Goal: Task Accomplishment & Management: Manage account settings

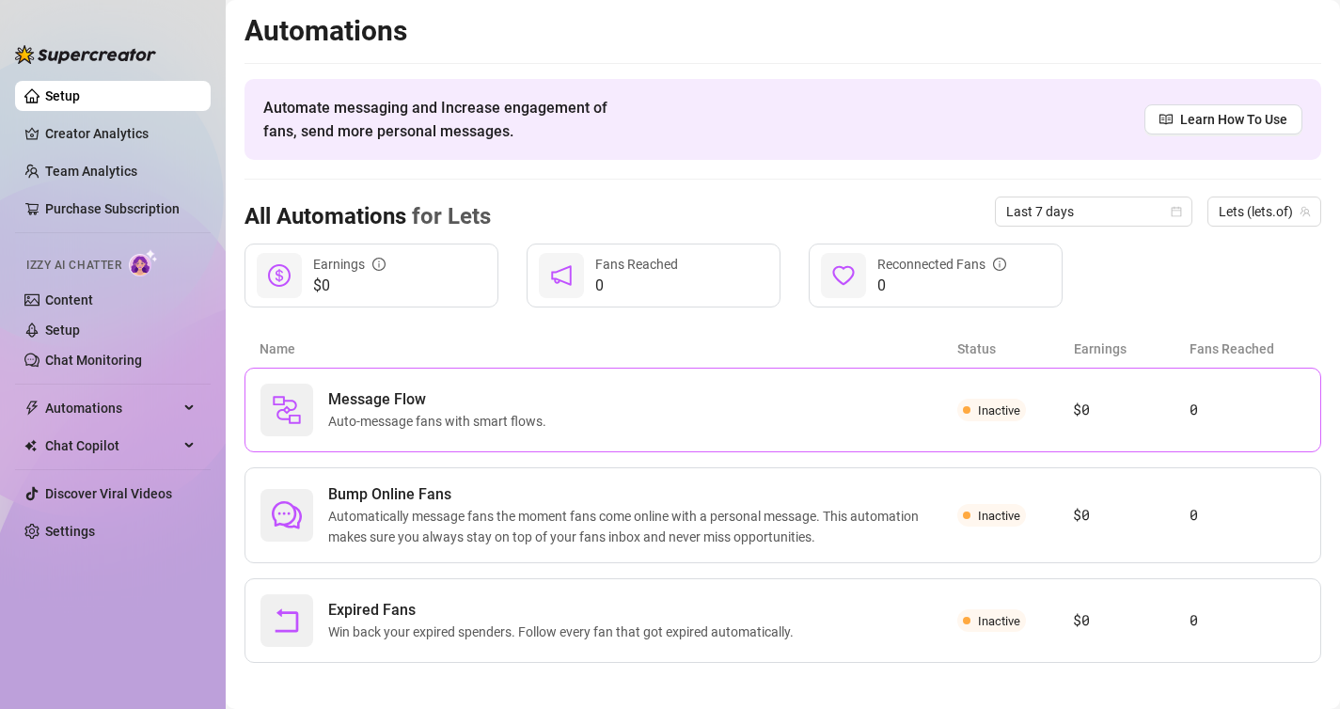
scroll to position [10, 0]
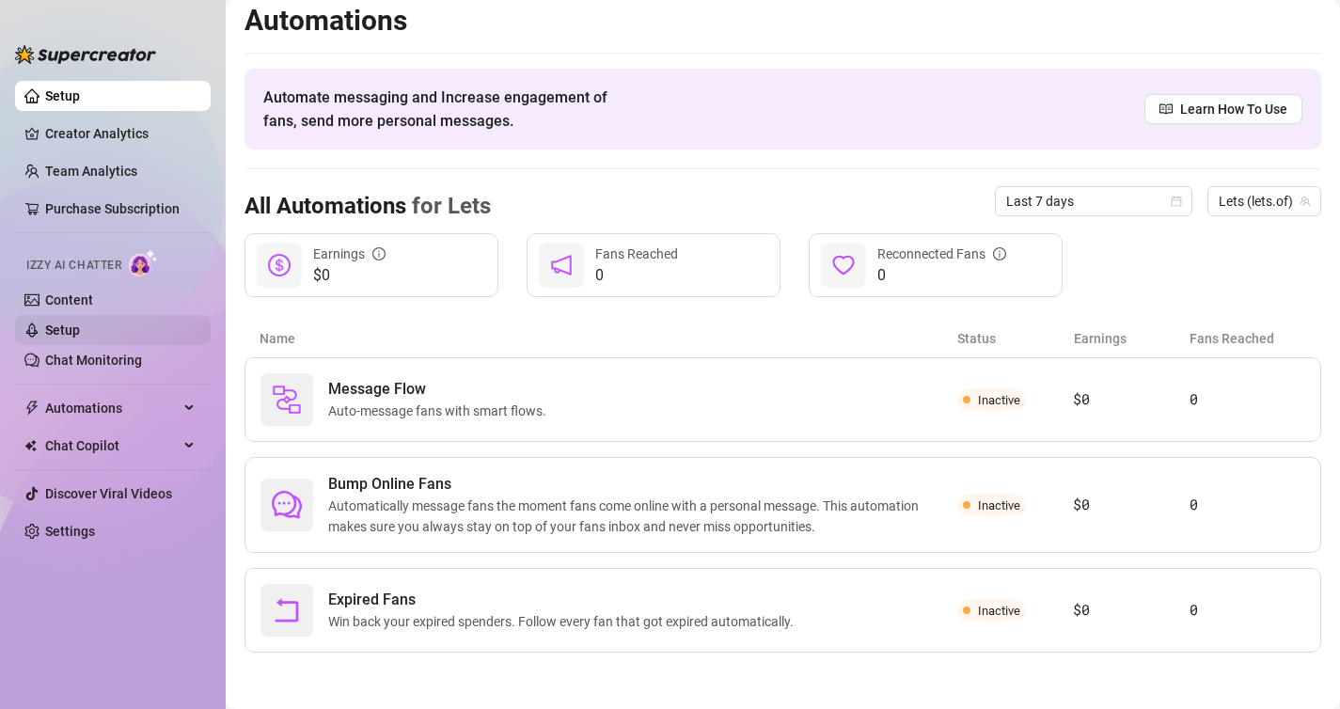
click at [80, 323] on link "Setup" at bounding box center [62, 330] width 35 height 15
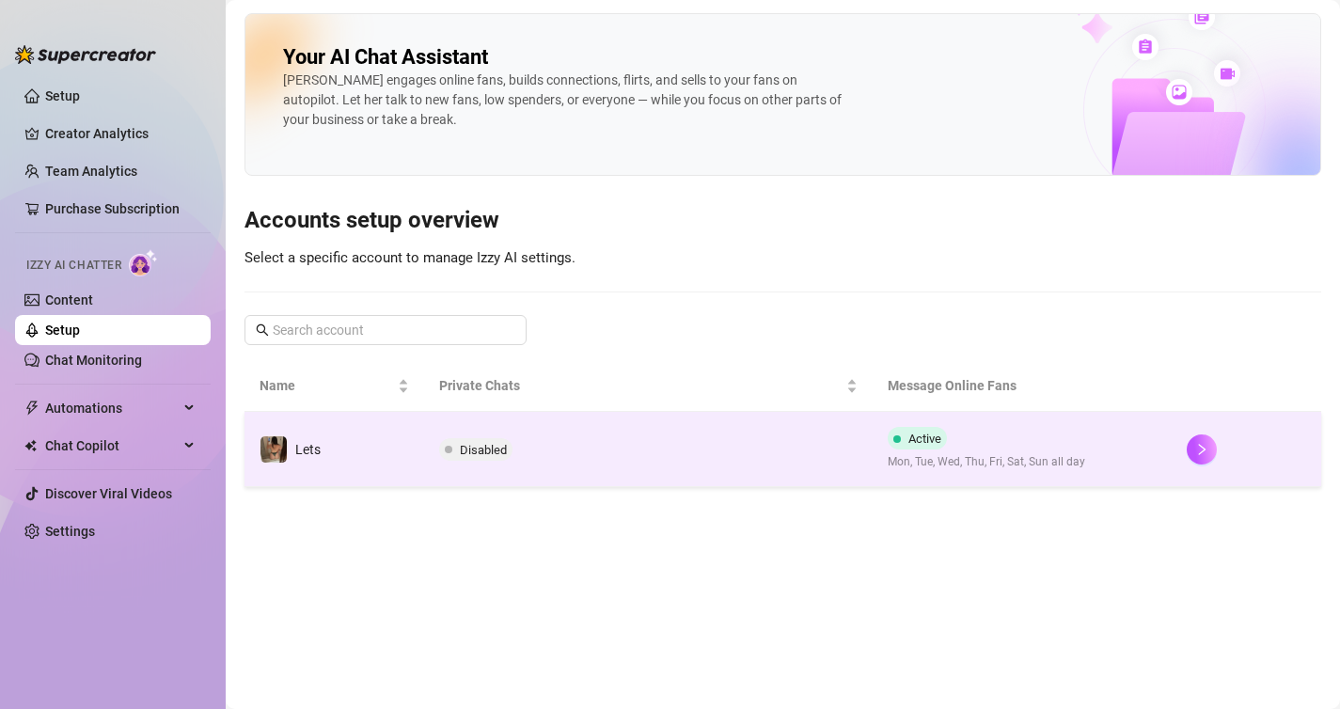
click at [501, 445] on span "Disabled" at bounding box center [483, 450] width 47 height 14
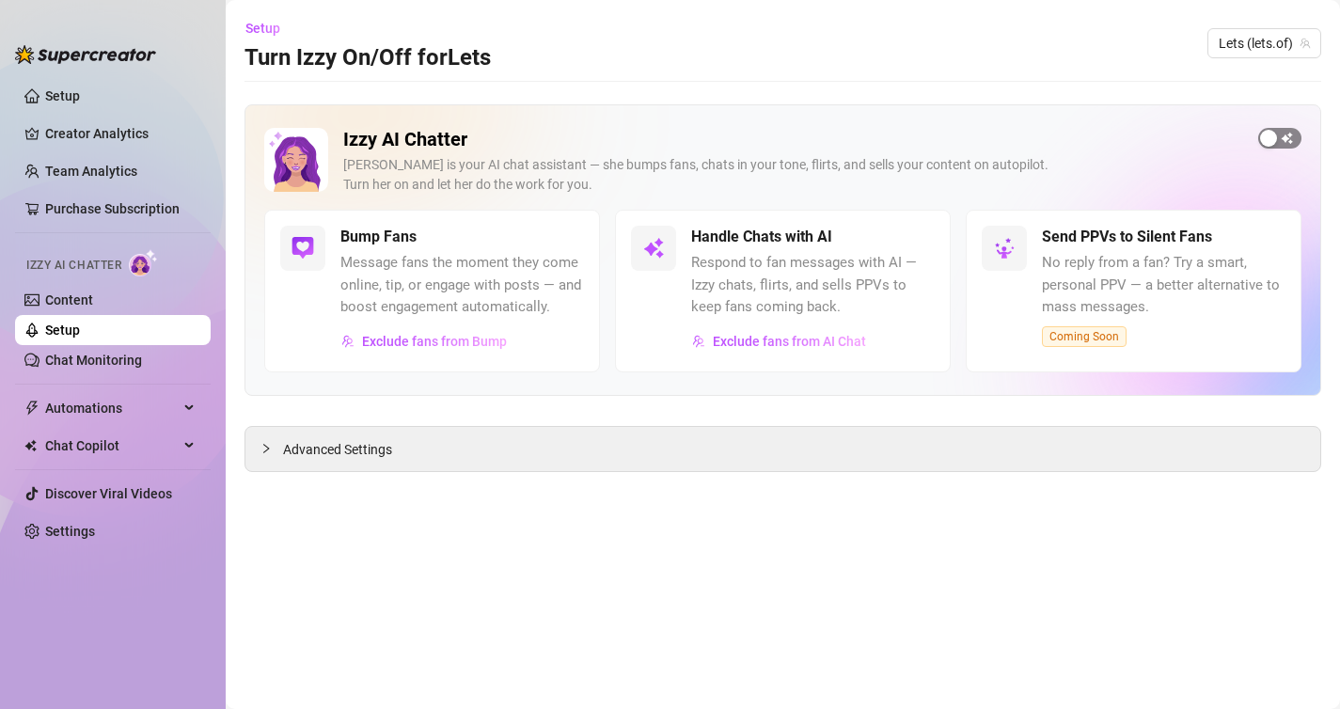
click at [1280, 134] on span "button" at bounding box center [1279, 138] width 43 height 21
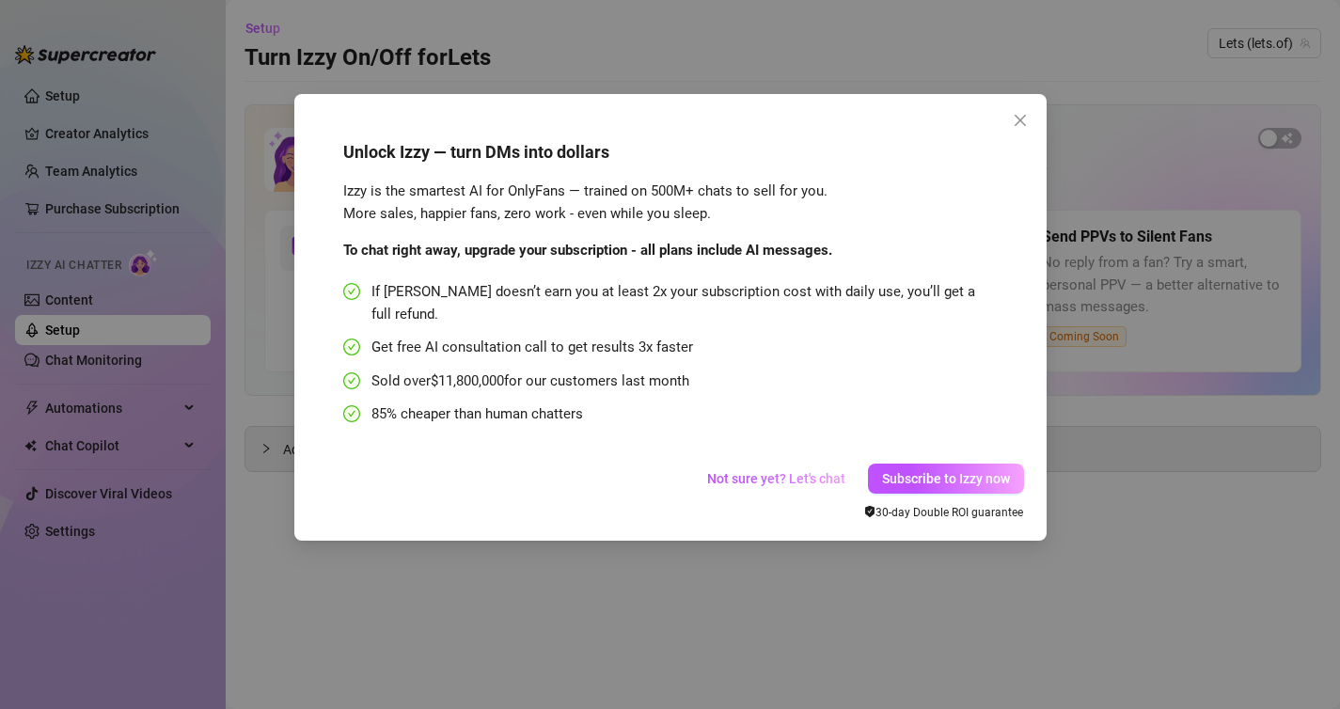
click at [1195, 420] on div "Unlock Izzy — turn DMs into dollars Izzy is the smartest AI for OnlyFans — trai…" at bounding box center [670, 354] width 1340 height 709
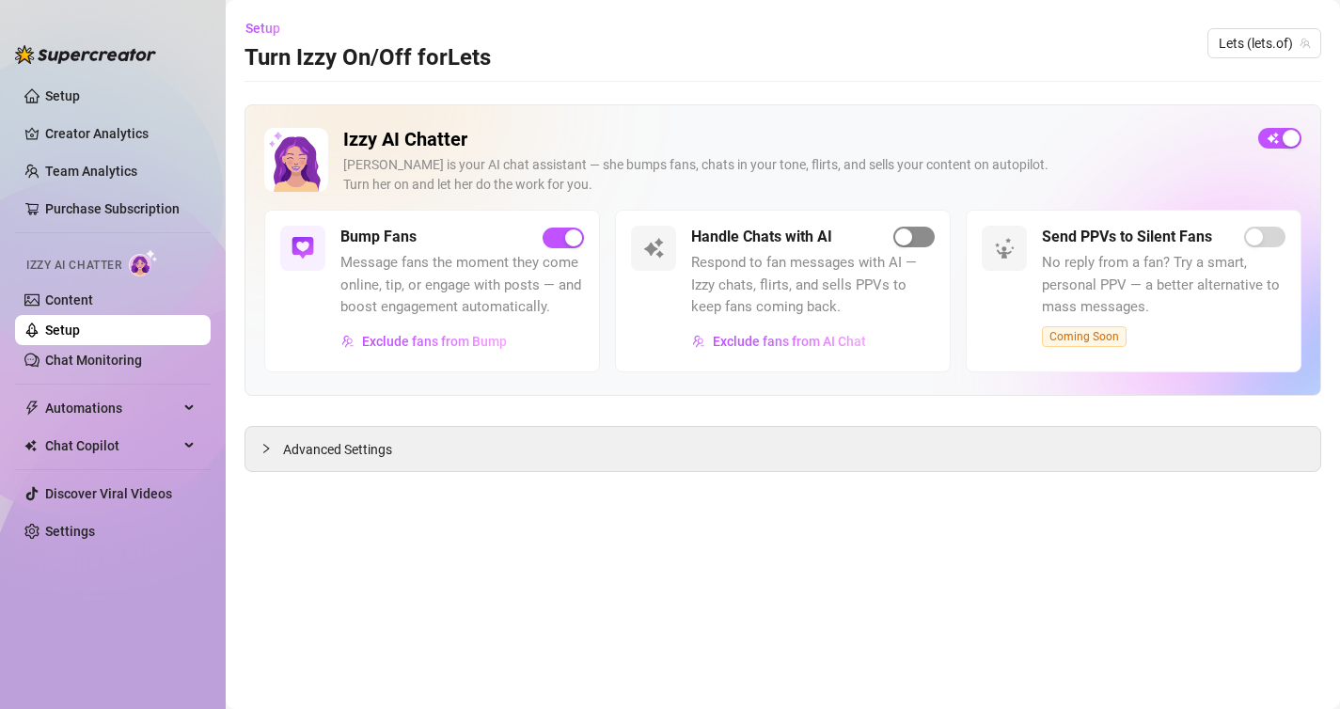
click at [910, 234] on div "button" at bounding box center [903, 237] width 17 height 17
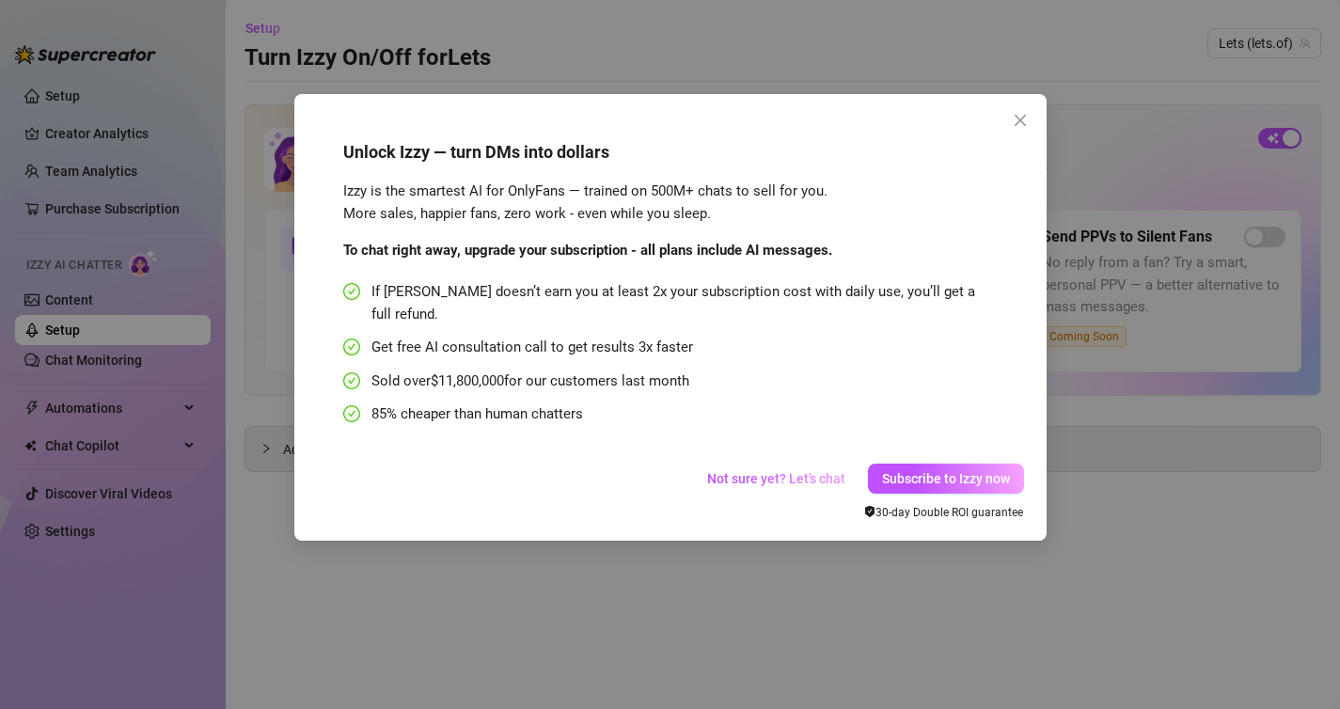
click at [1218, 623] on div "Unlock Izzy — turn DMs into dollars Izzy is the smartest AI for OnlyFans — trai…" at bounding box center [670, 354] width 1340 height 709
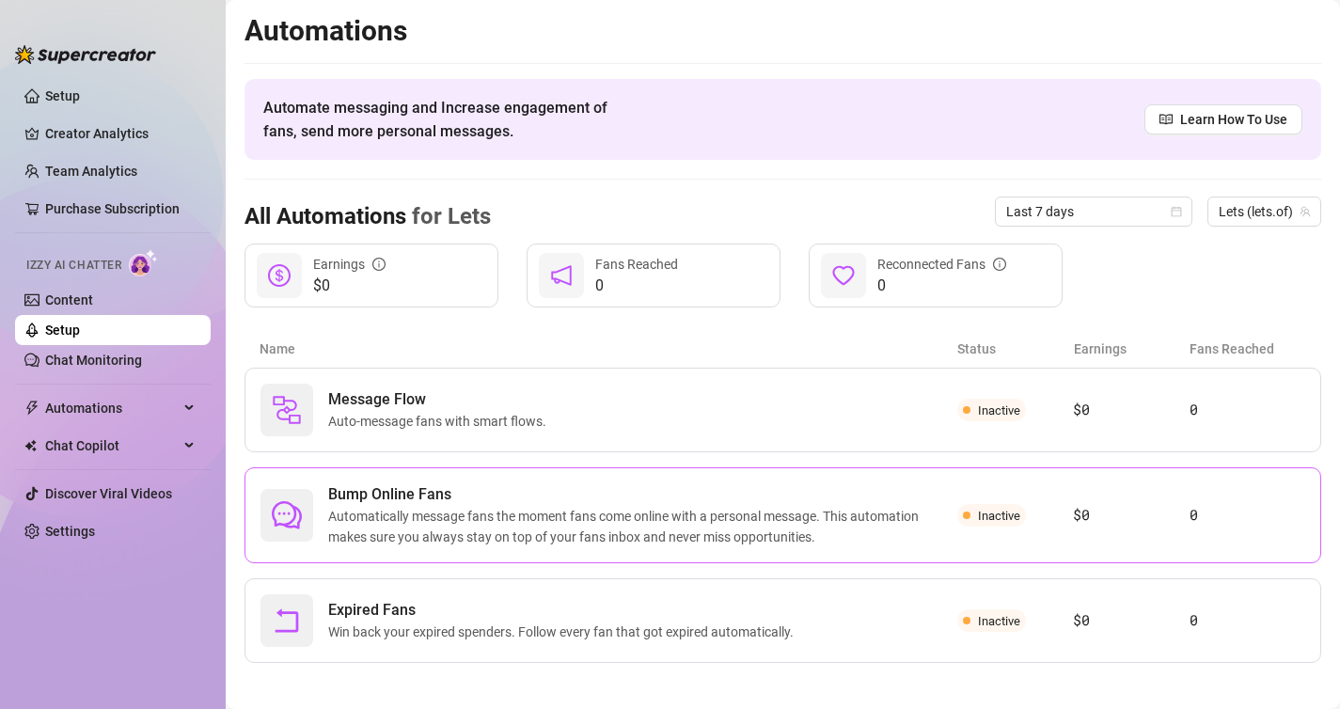
click at [488, 544] on span "Automatically message fans the moment fans come online with a personal message.…" at bounding box center [642, 526] width 629 height 41
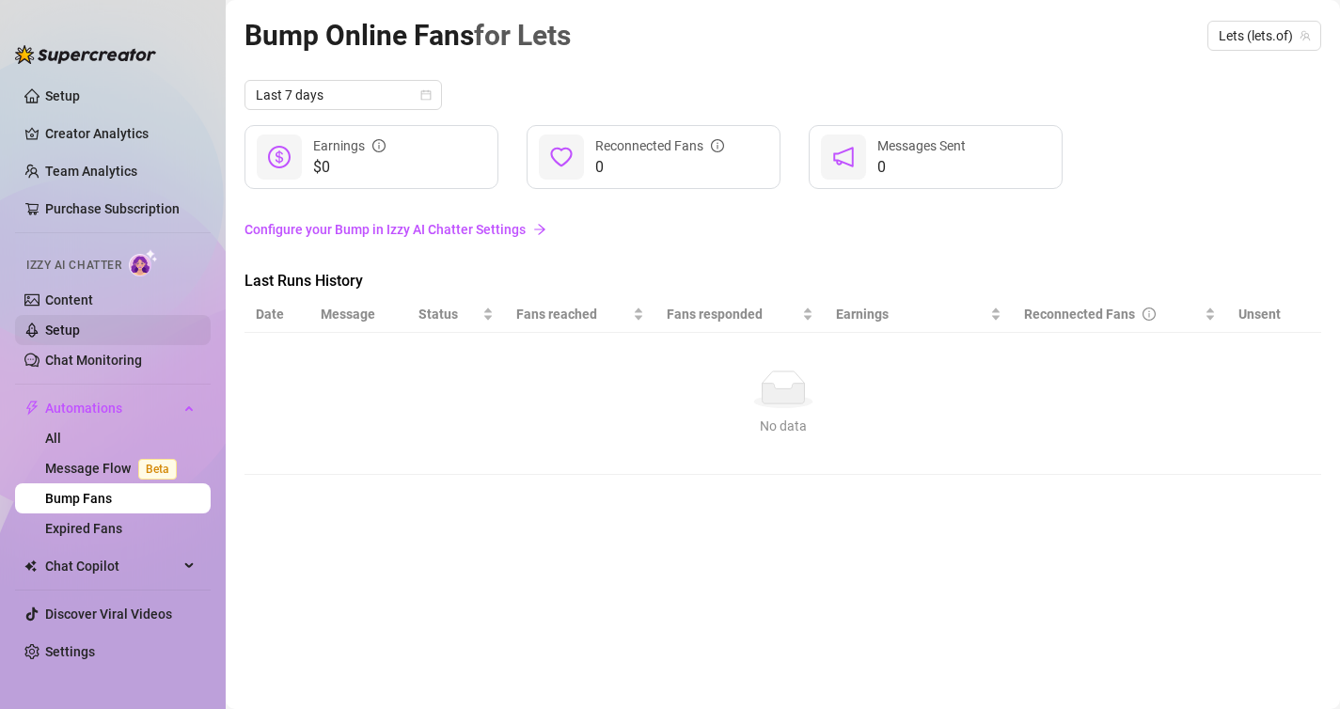
click at [58, 324] on link "Setup" at bounding box center [62, 330] width 35 height 15
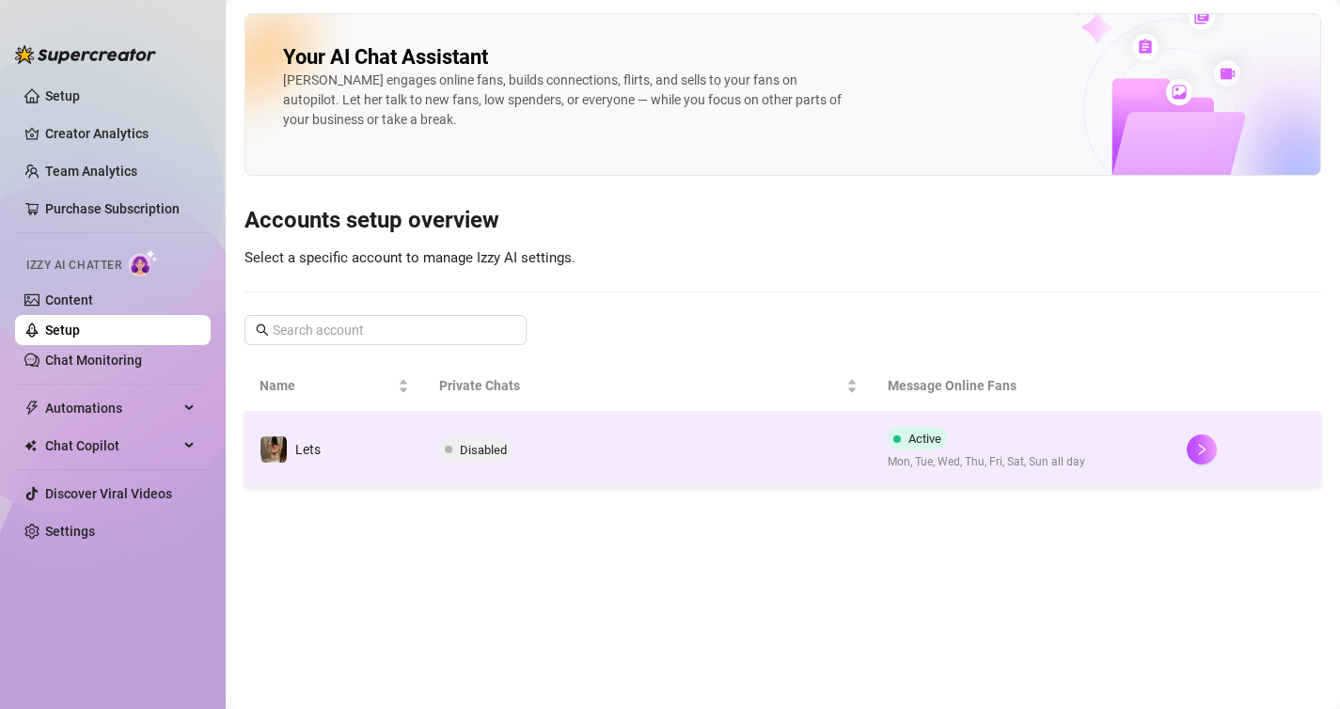
click at [473, 447] on span "Disabled" at bounding box center [483, 450] width 47 height 14
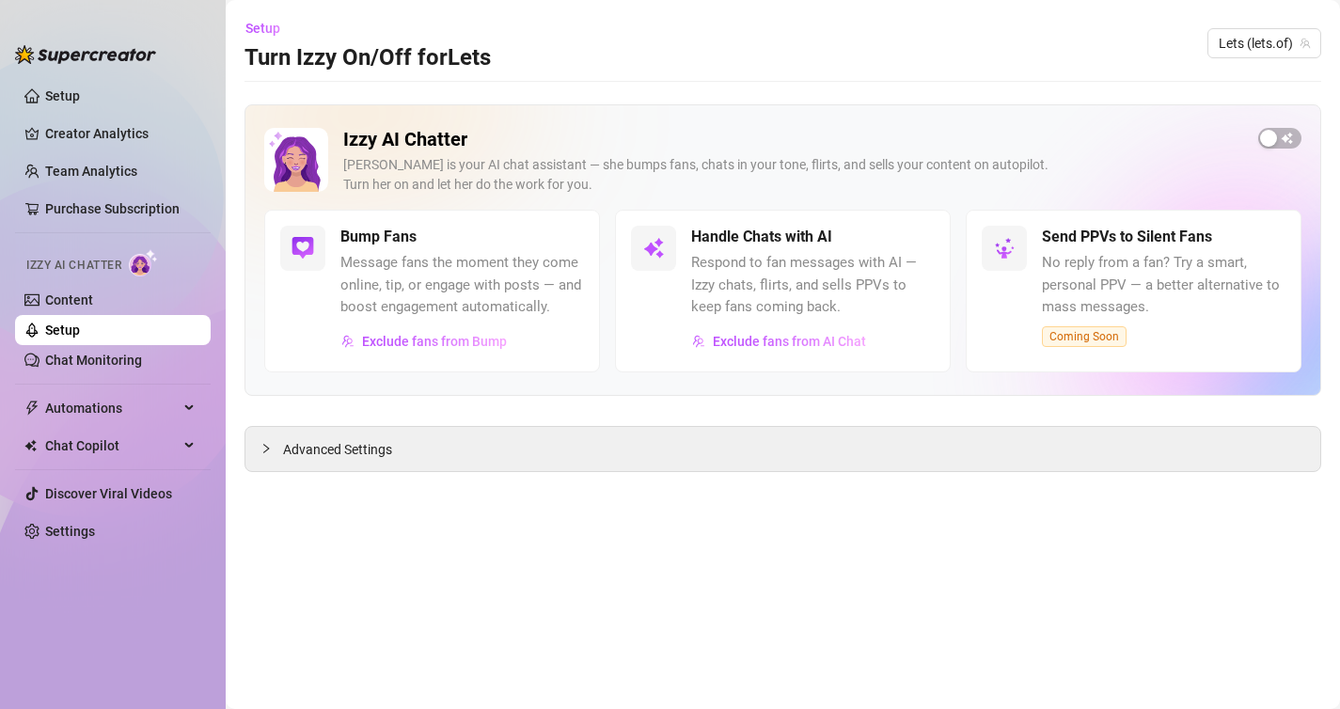
click at [774, 240] on h5 "Handle Chats with AI" at bounding box center [761, 237] width 141 height 23
click at [124, 355] on link "Chat Monitoring" at bounding box center [93, 360] width 97 height 15
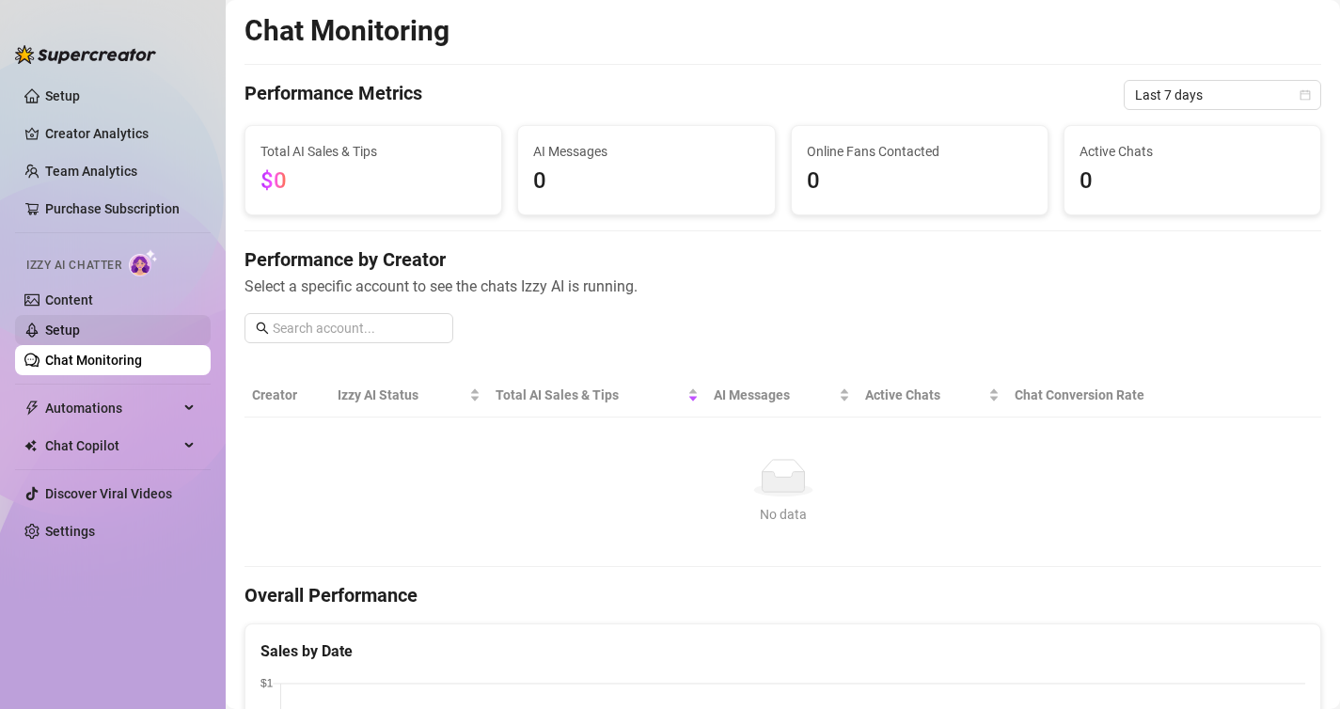
click at [80, 329] on link "Setup" at bounding box center [62, 330] width 35 height 15
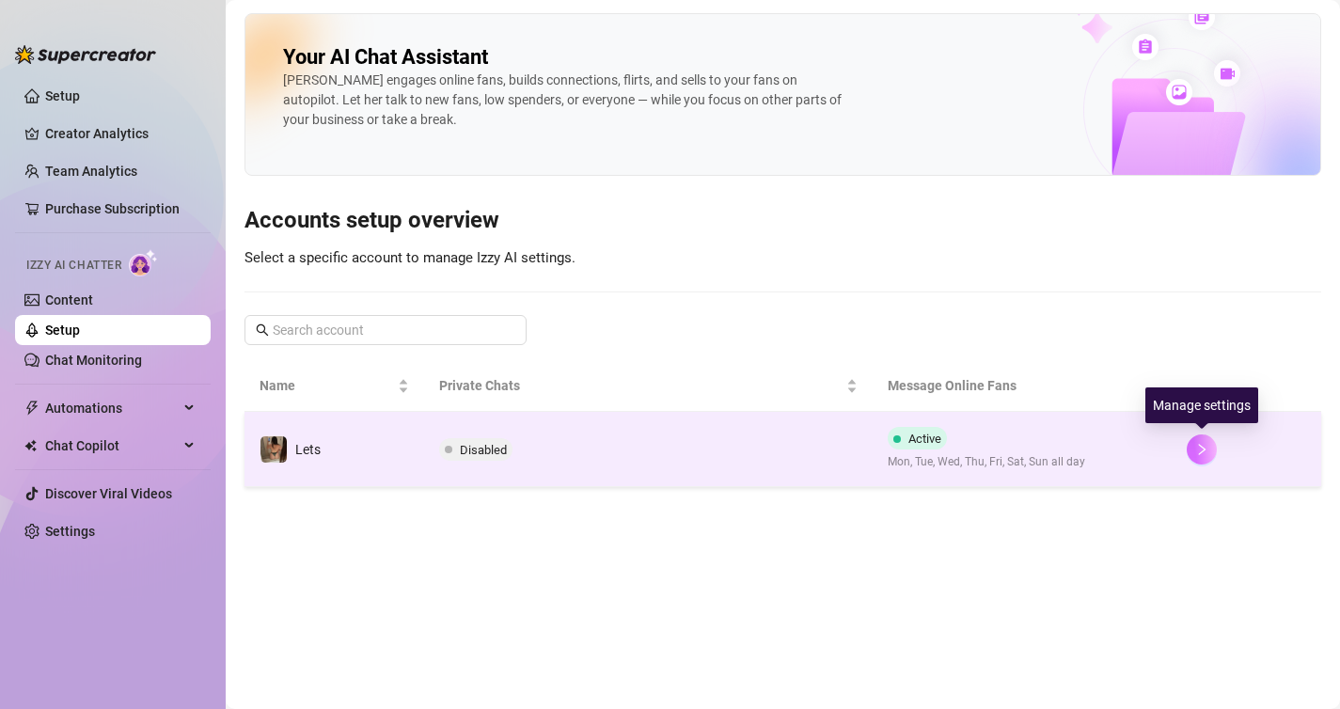
click at [1199, 440] on button "button" at bounding box center [1202, 449] width 30 height 30
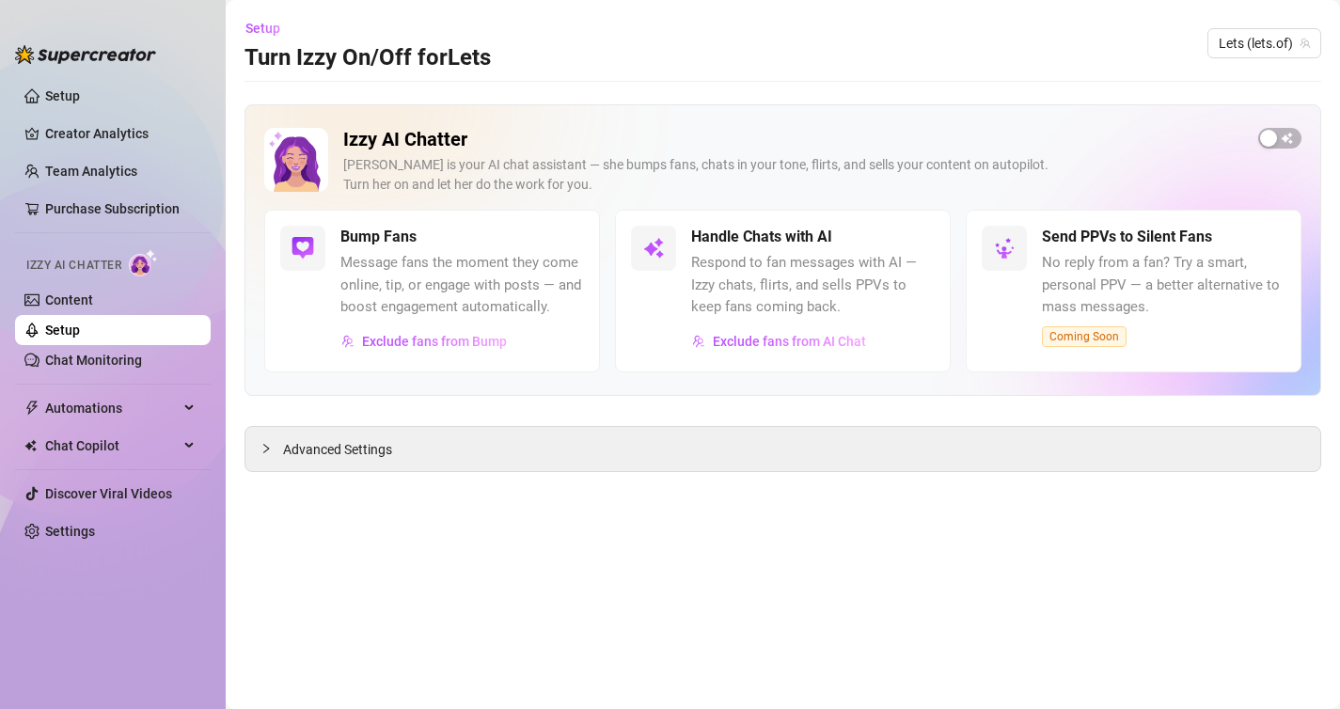
click at [912, 233] on div "Handle Chats with AI" at bounding box center [813, 237] width 244 height 23
click at [67, 403] on span "Automations" at bounding box center [112, 408] width 134 height 30
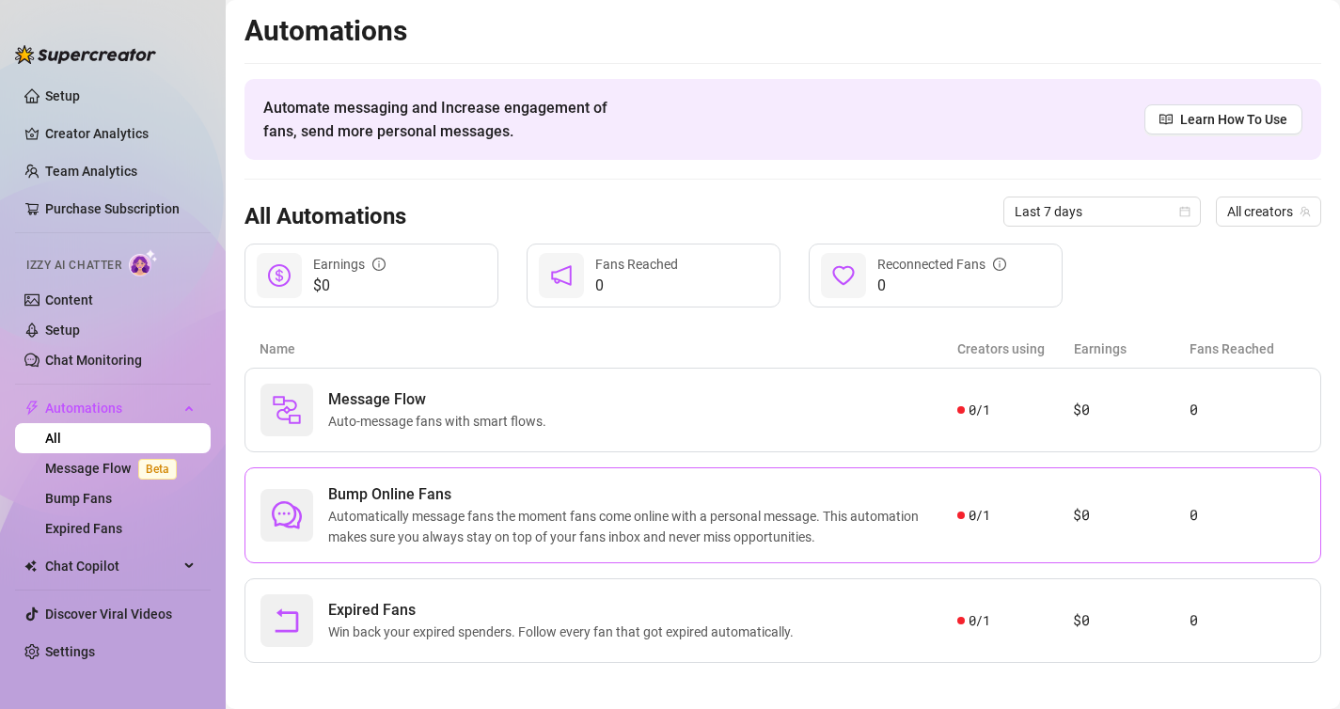
click at [357, 491] on span "Bump Online Fans" at bounding box center [642, 494] width 629 height 23
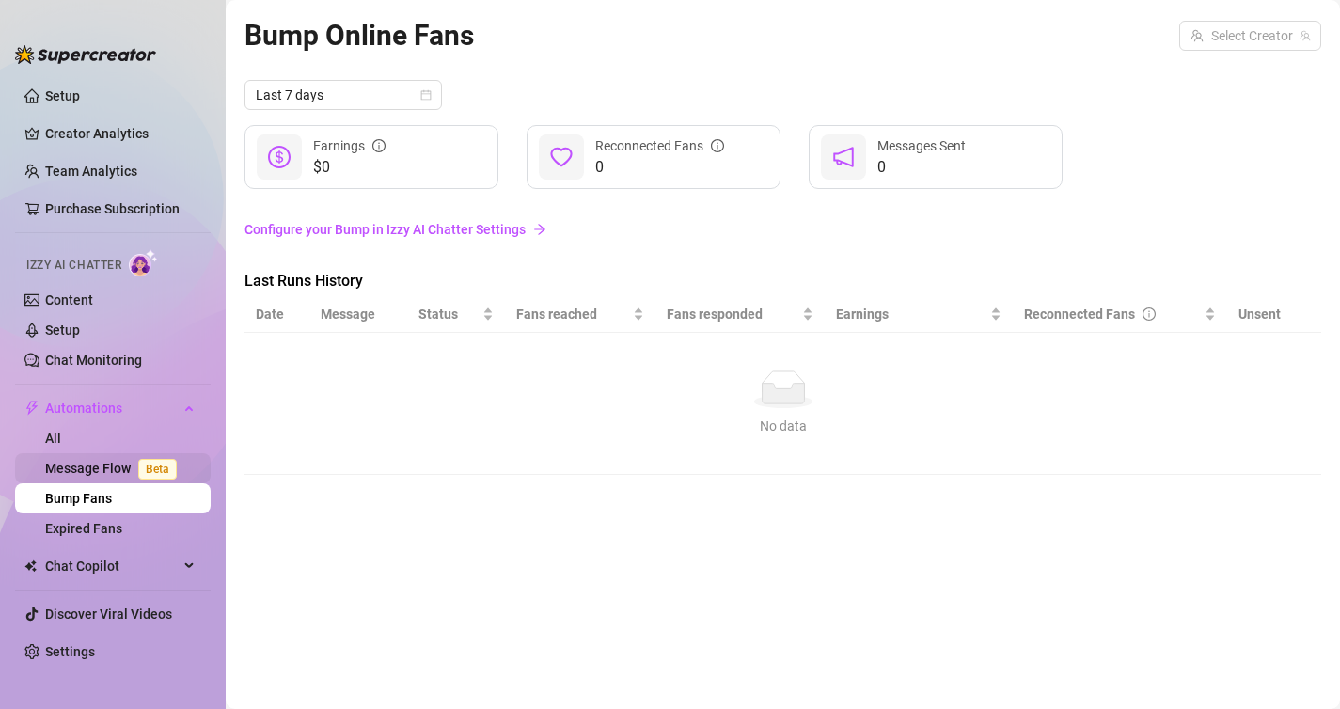
click at [102, 465] on link "Message Flow Beta" at bounding box center [114, 468] width 139 height 15
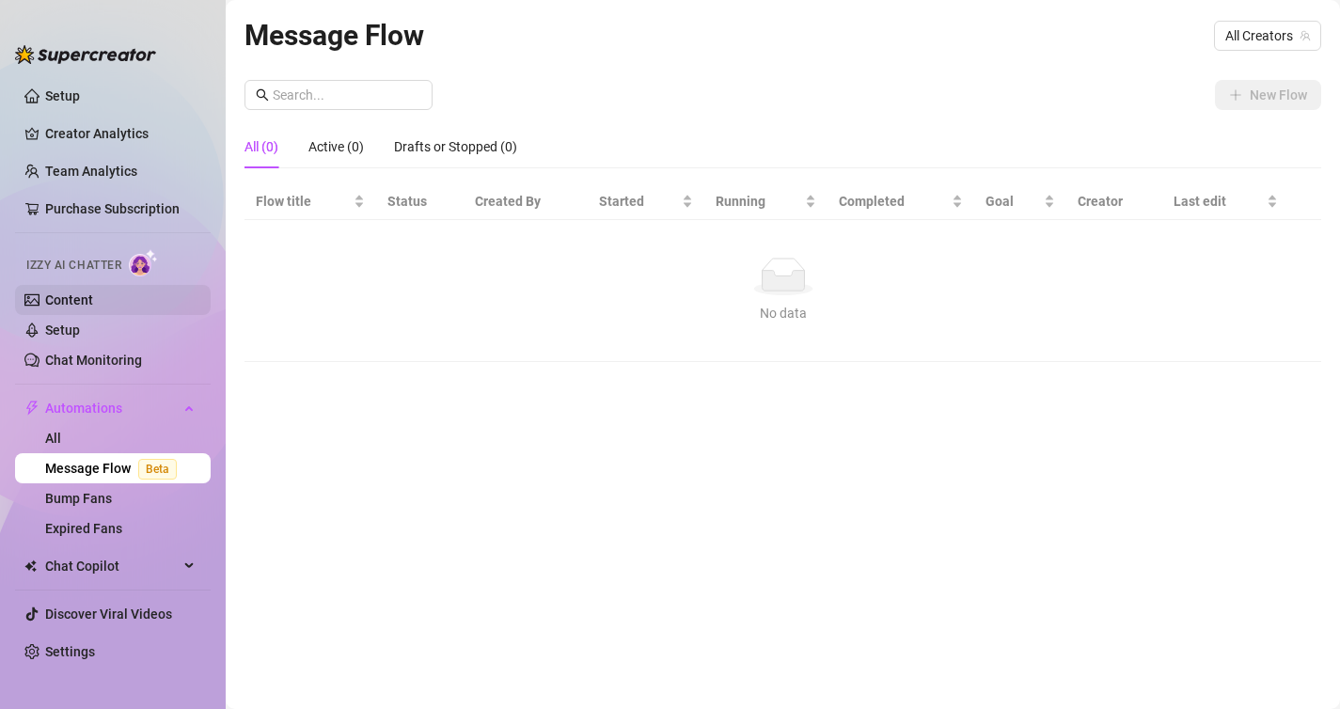
click at [58, 301] on link "Content" at bounding box center [69, 299] width 48 height 15
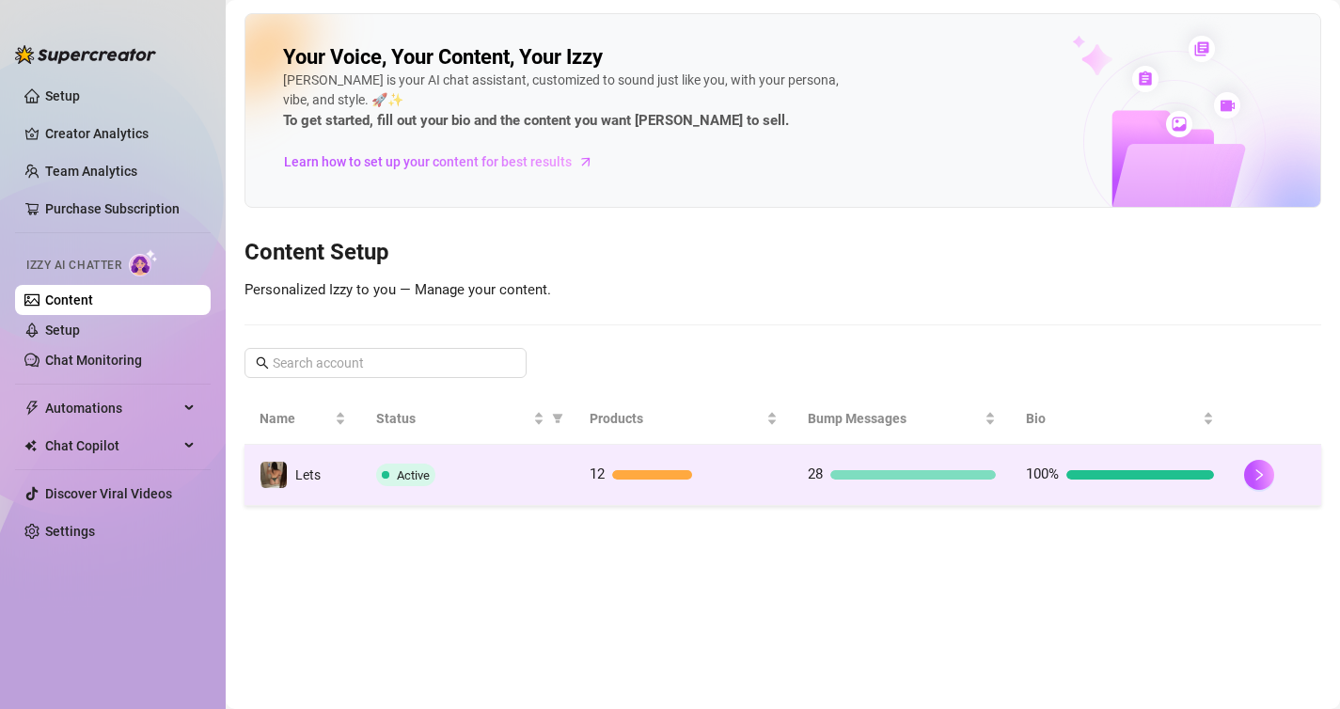
click at [400, 483] on span "Active" at bounding box center [405, 475] width 59 height 23
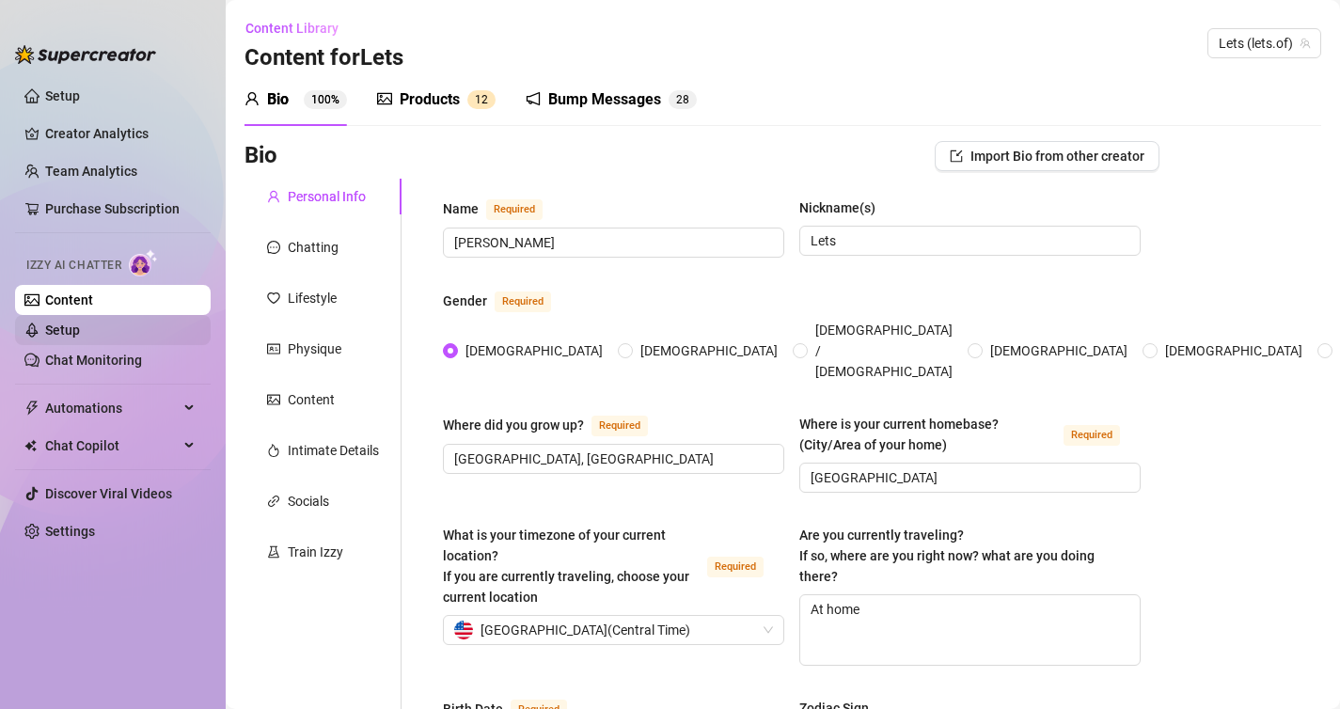
click at [65, 333] on link "Setup" at bounding box center [62, 330] width 35 height 15
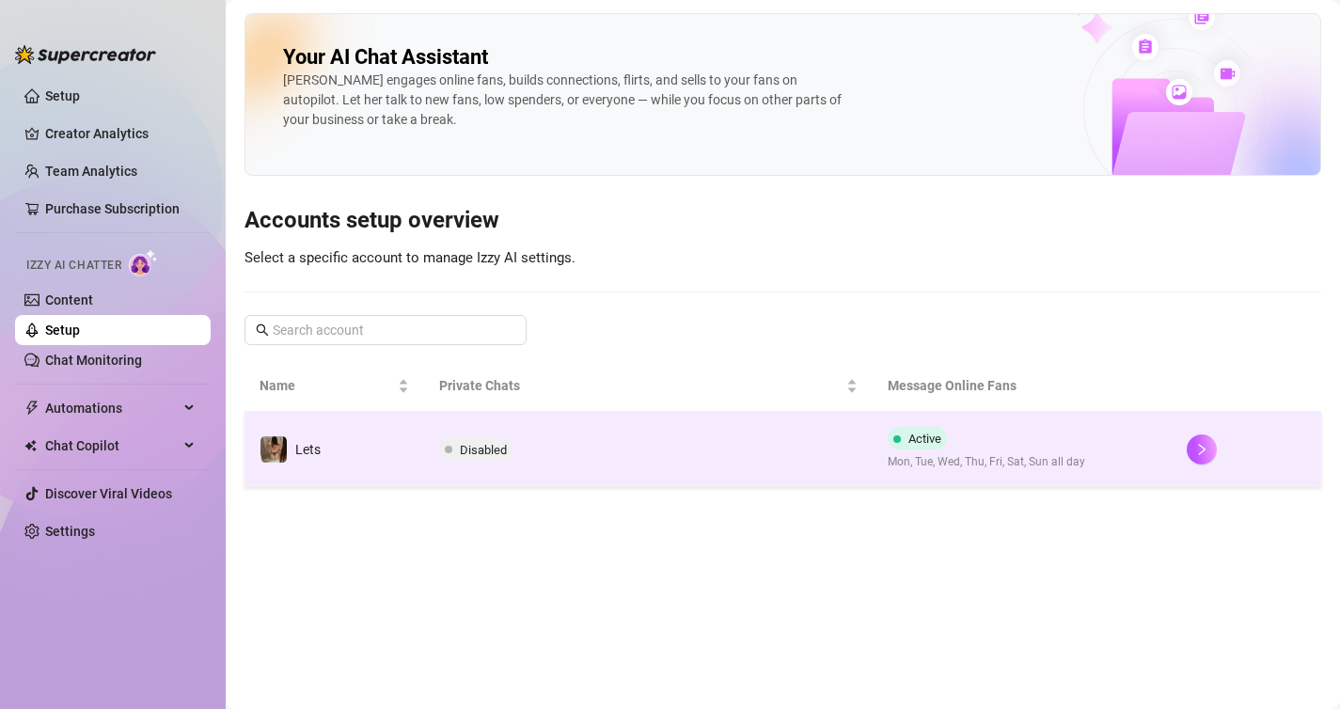
click at [483, 432] on td "Disabled" at bounding box center [648, 449] width 449 height 75
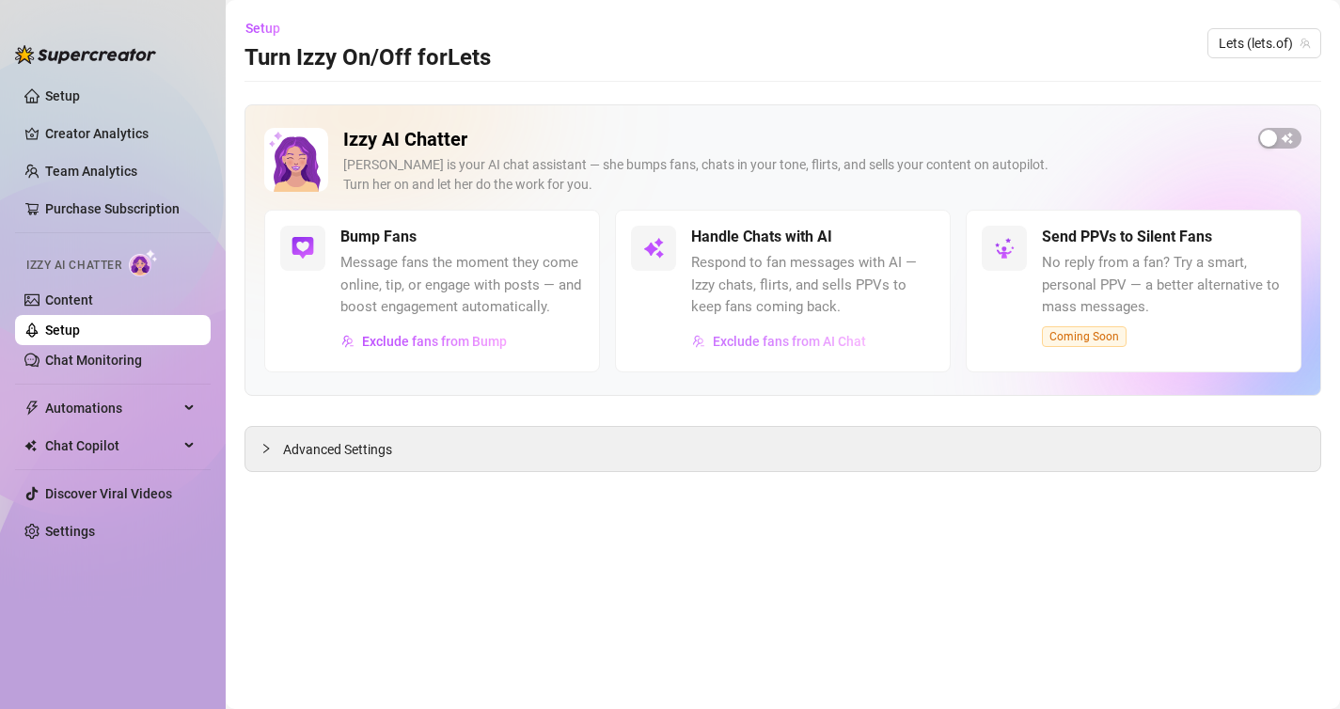
click at [753, 340] on span "Exclude fans from AI Chat" at bounding box center [789, 341] width 153 height 15
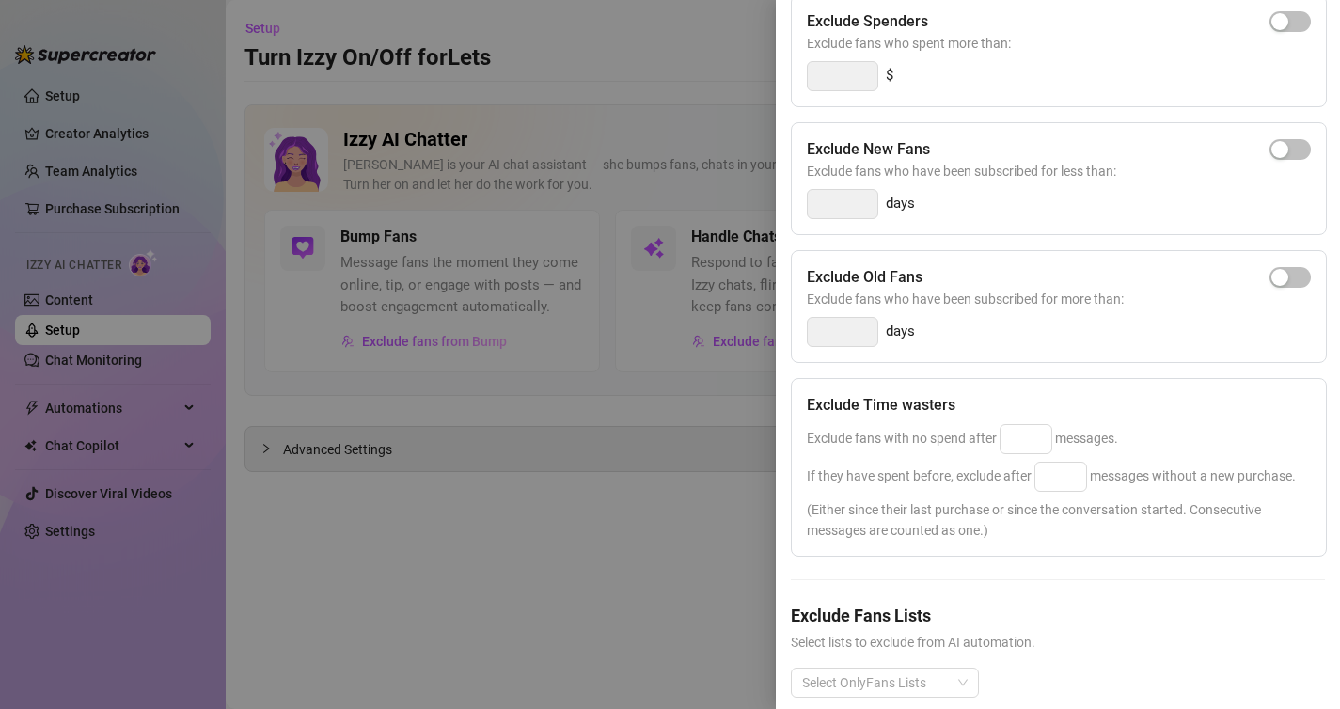
scroll to position [259, 0]
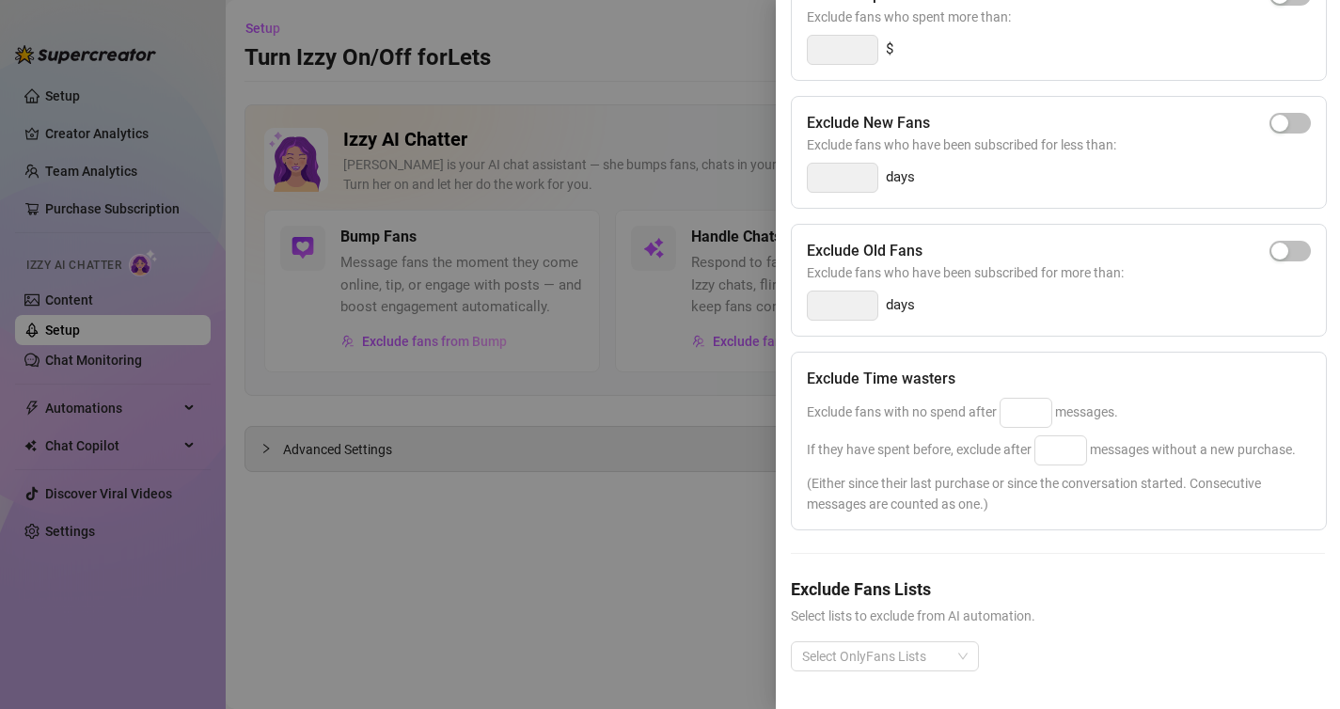
click at [686, 368] on div at bounding box center [670, 354] width 1340 height 709
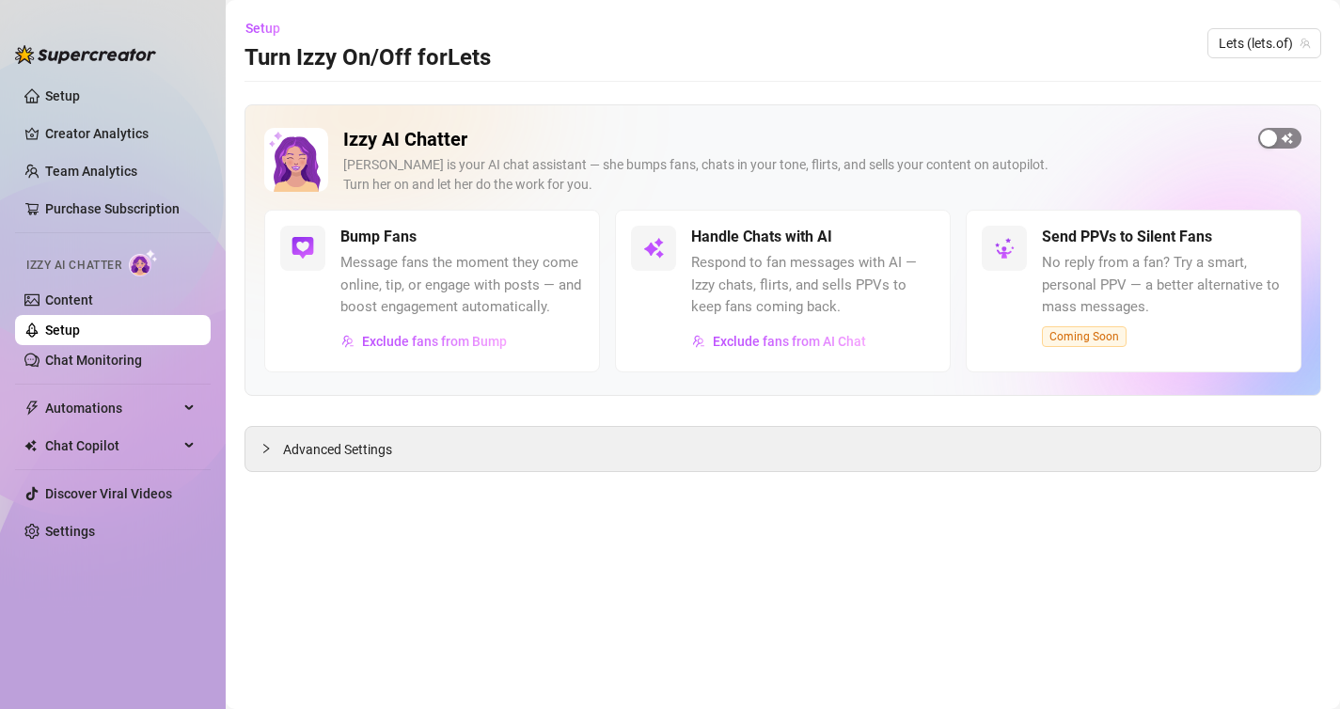
click at [1282, 144] on span "button" at bounding box center [1279, 138] width 43 height 21
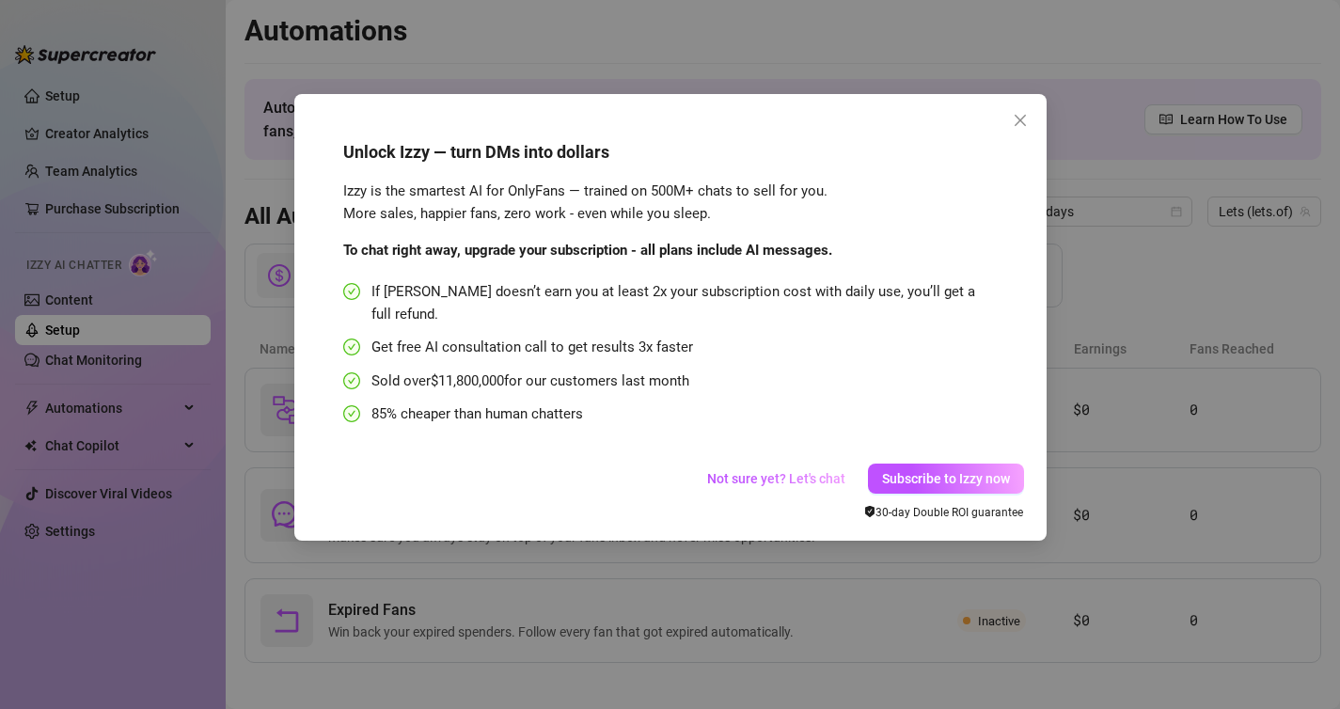
click at [809, 595] on div "Unlock Izzy — turn DMs into dollars Izzy is the smartest AI for OnlyFans — trai…" at bounding box center [670, 354] width 1340 height 709
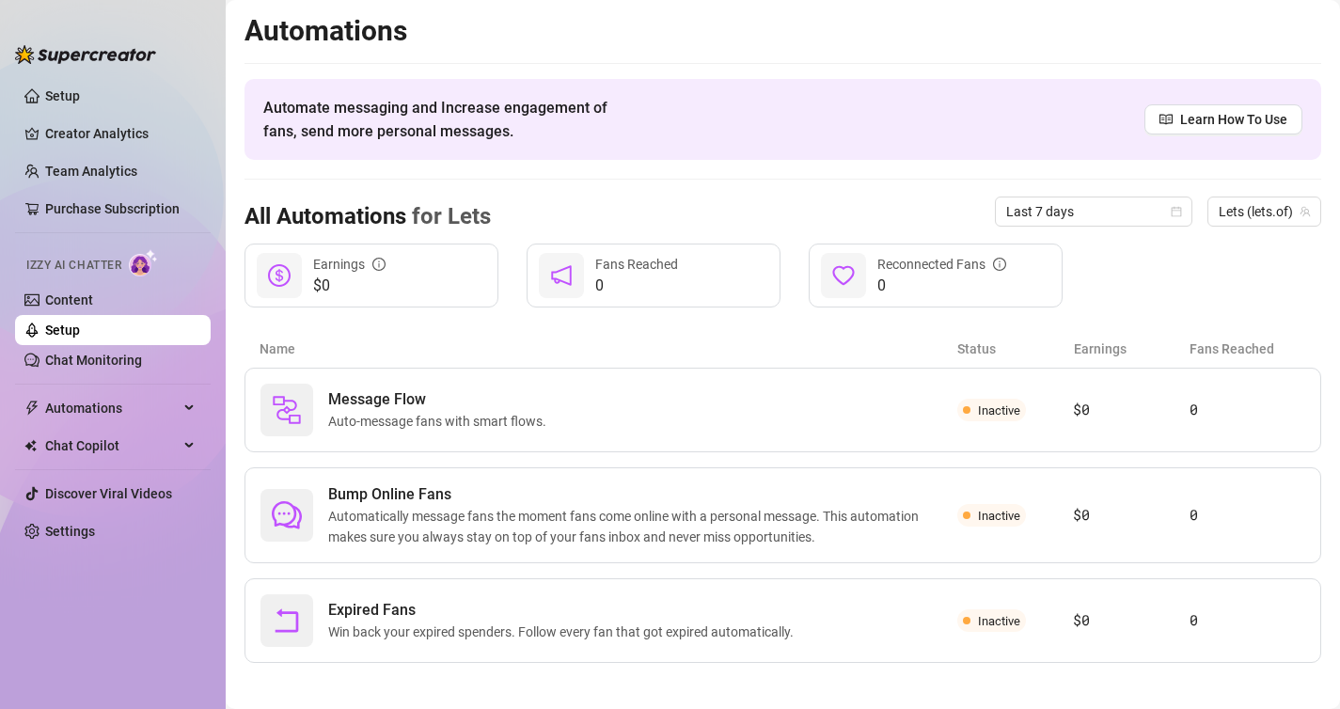
click at [67, 323] on link "Setup" at bounding box center [62, 330] width 35 height 15
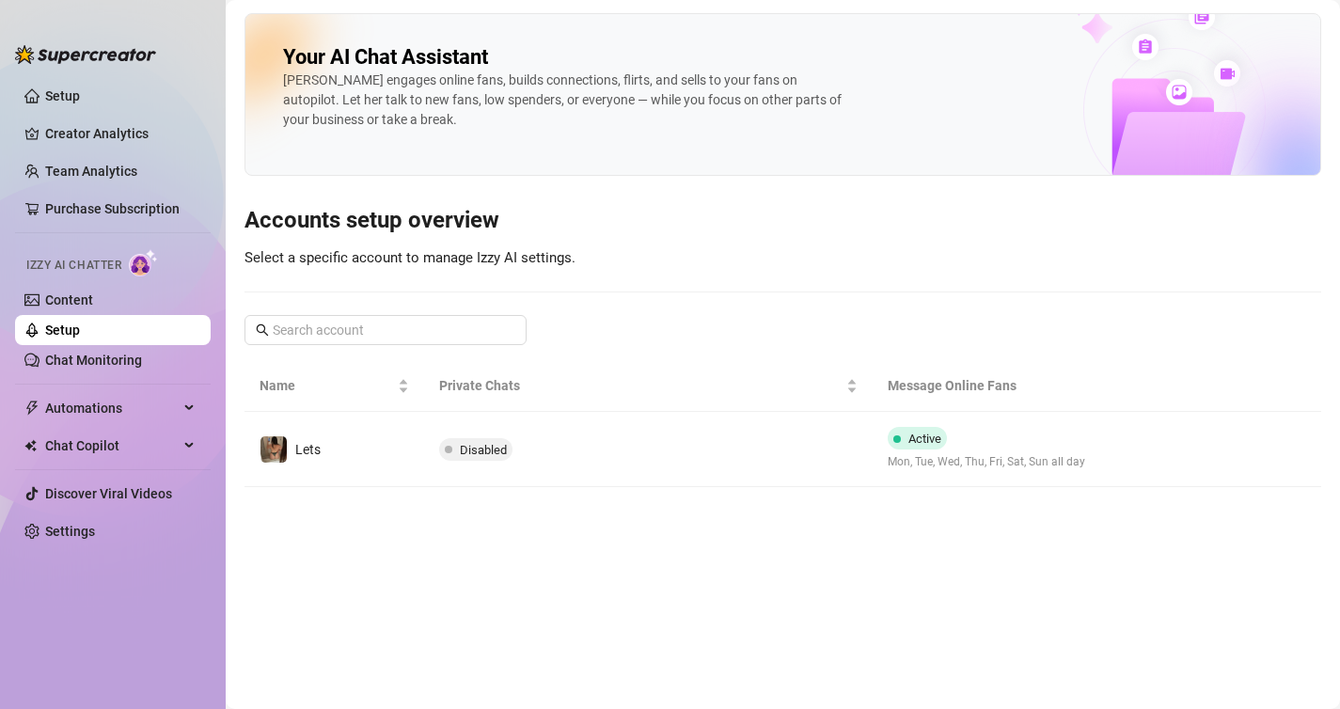
click at [69, 331] on link "Setup" at bounding box center [62, 330] width 35 height 15
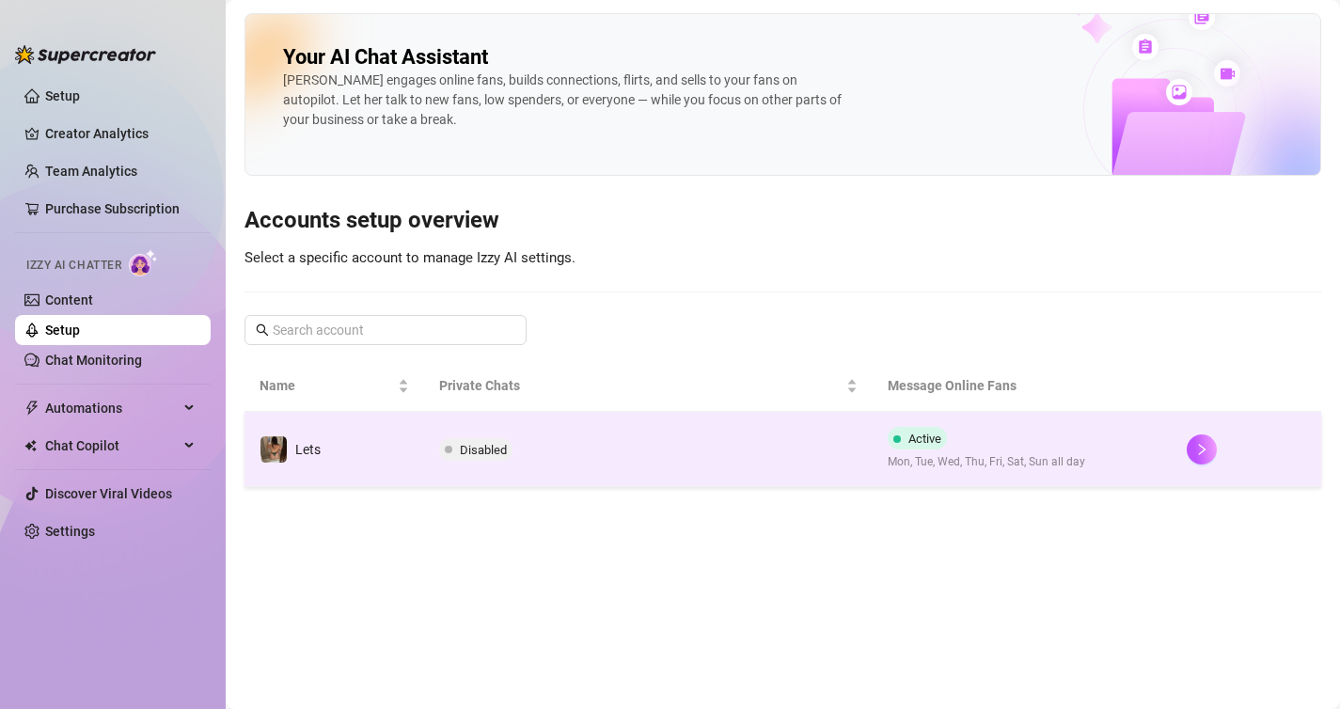
click at [461, 448] on span "Disabled" at bounding box center [483, 450] width 47 height 14
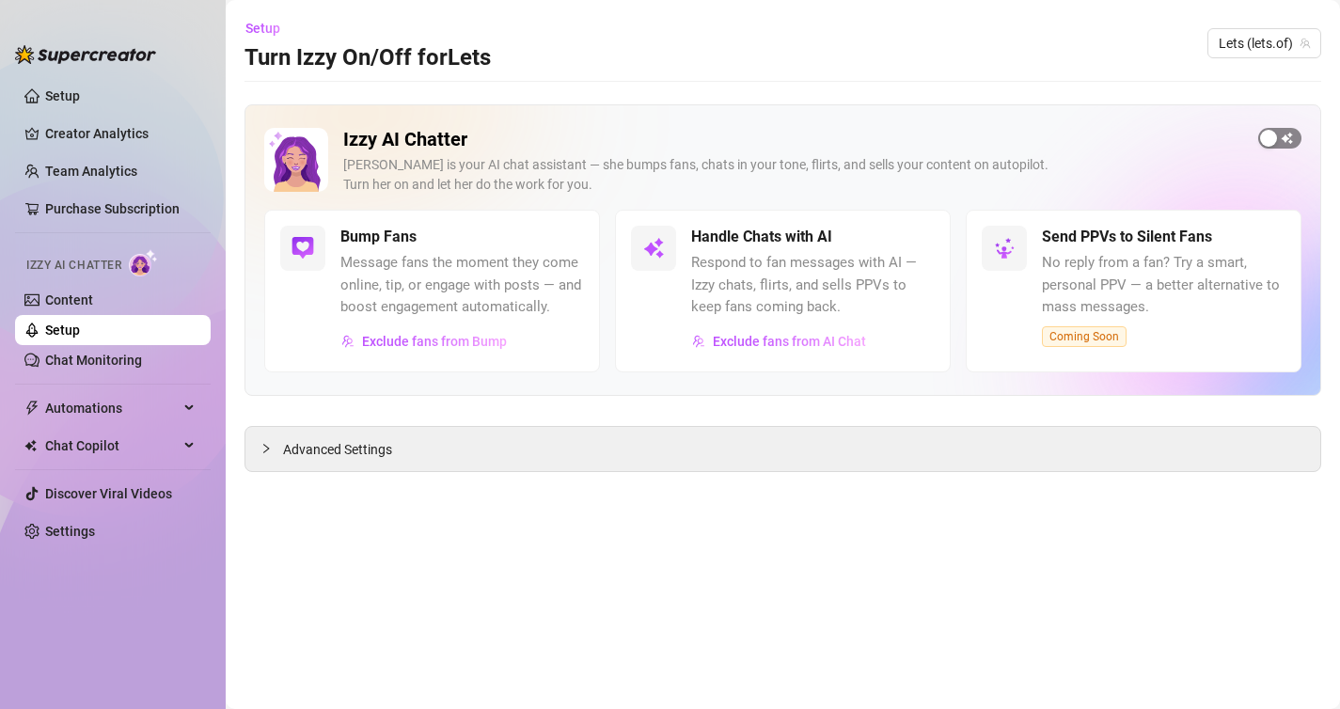
click at [1264, 142] on div "button" at bounding box center [1268, 138] width 17 height 17
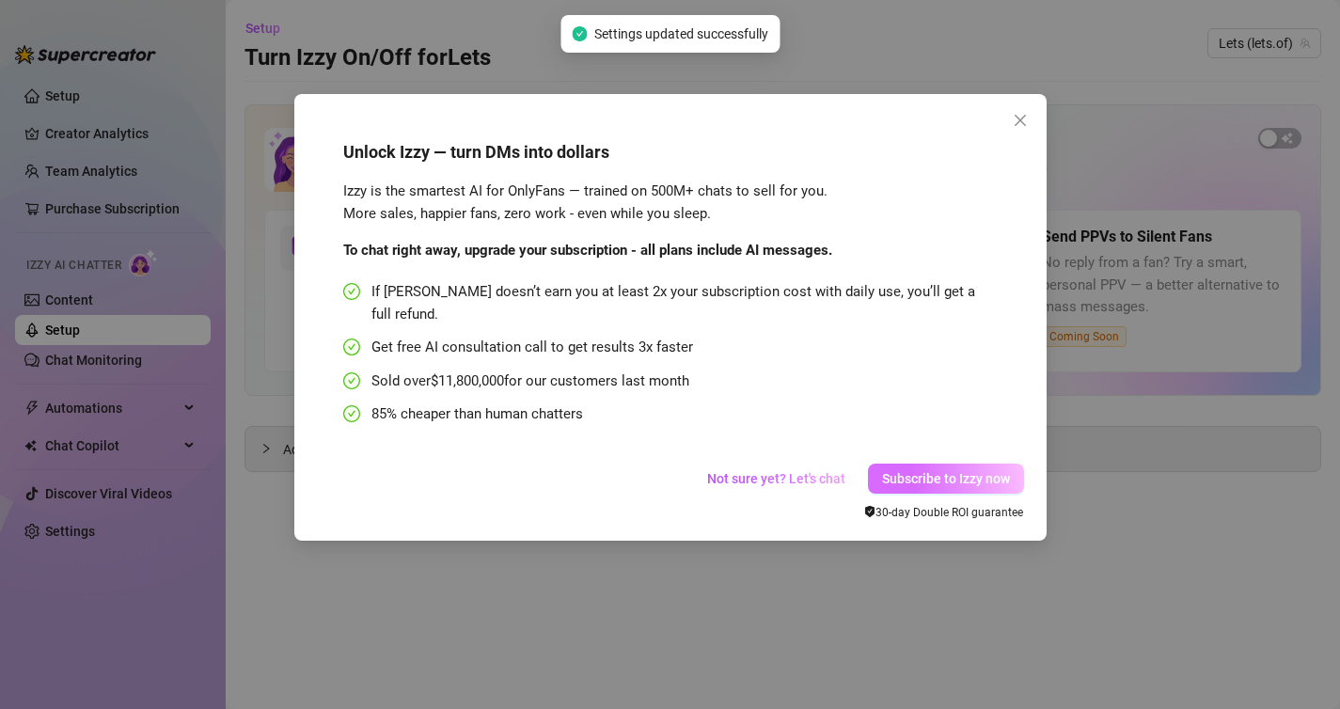
click at [971, 471] on span "Subscribe to Izzy now" at bounding box center [946, 478] width 128 height 15
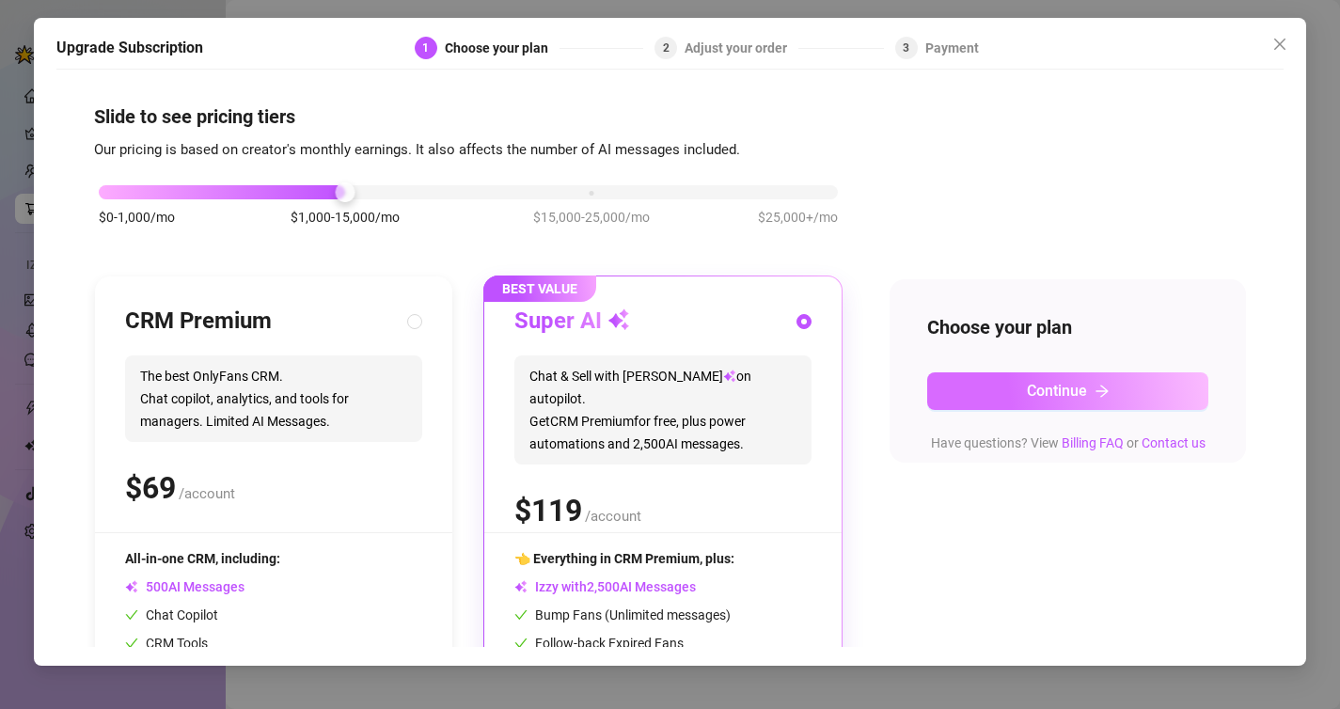
click at [1013, 388] on button "Continue" at bounding box center [1068, 391] width 282 height 38
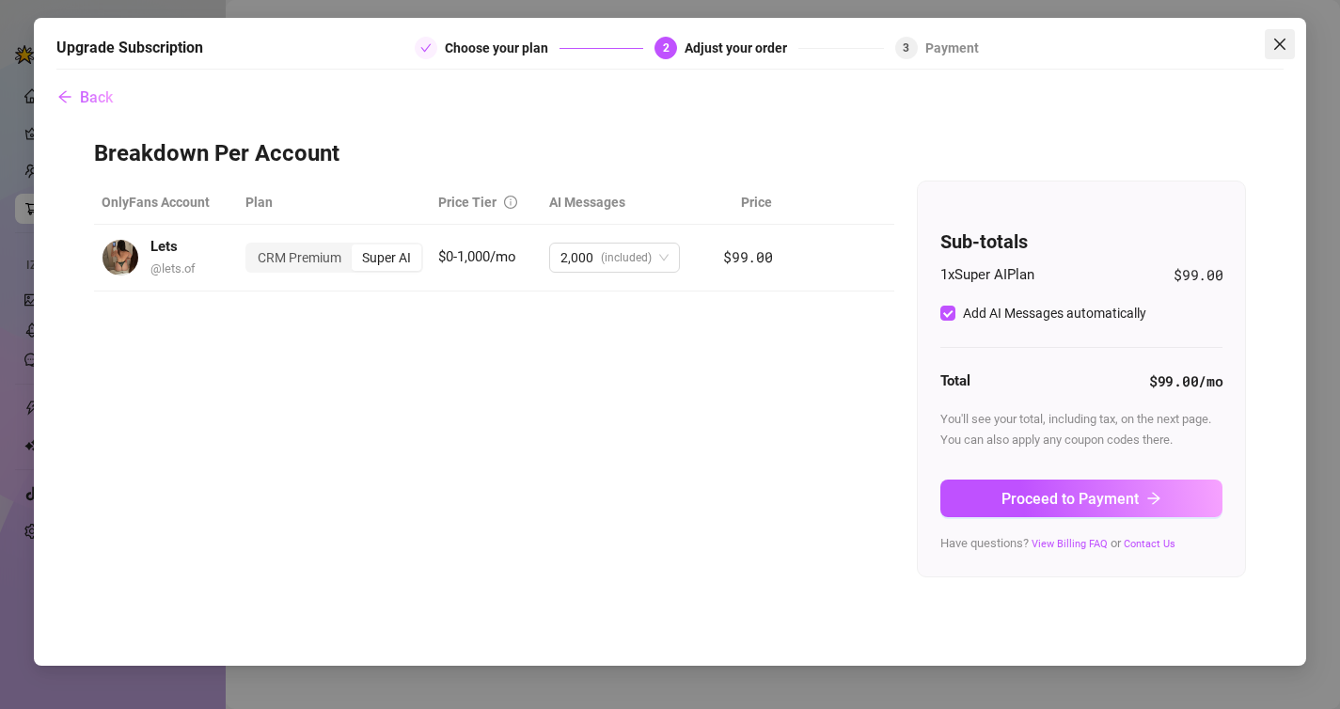
click at [1279, 36] on button "Close" at bounding box center [1280, 44] width 30 height 30
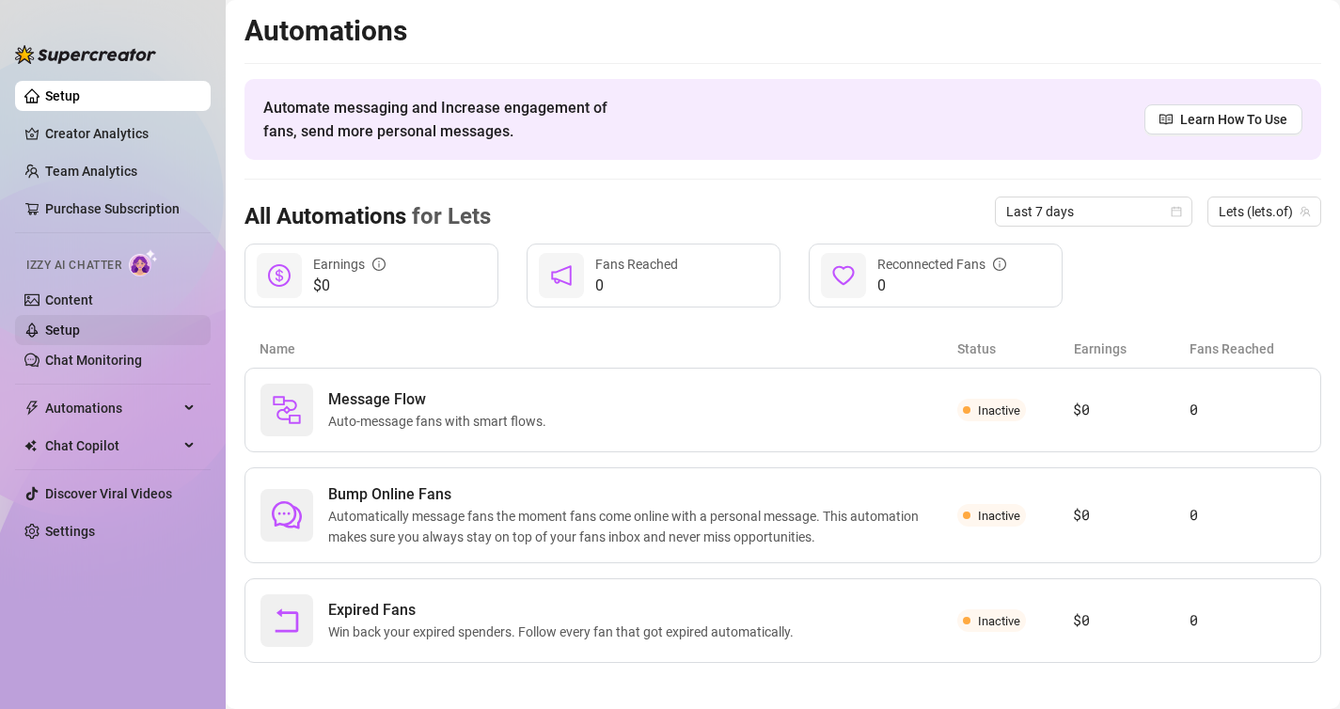
click at [80, 336] on link "Setup" at bounding box center [62, 330] width 35 height 15
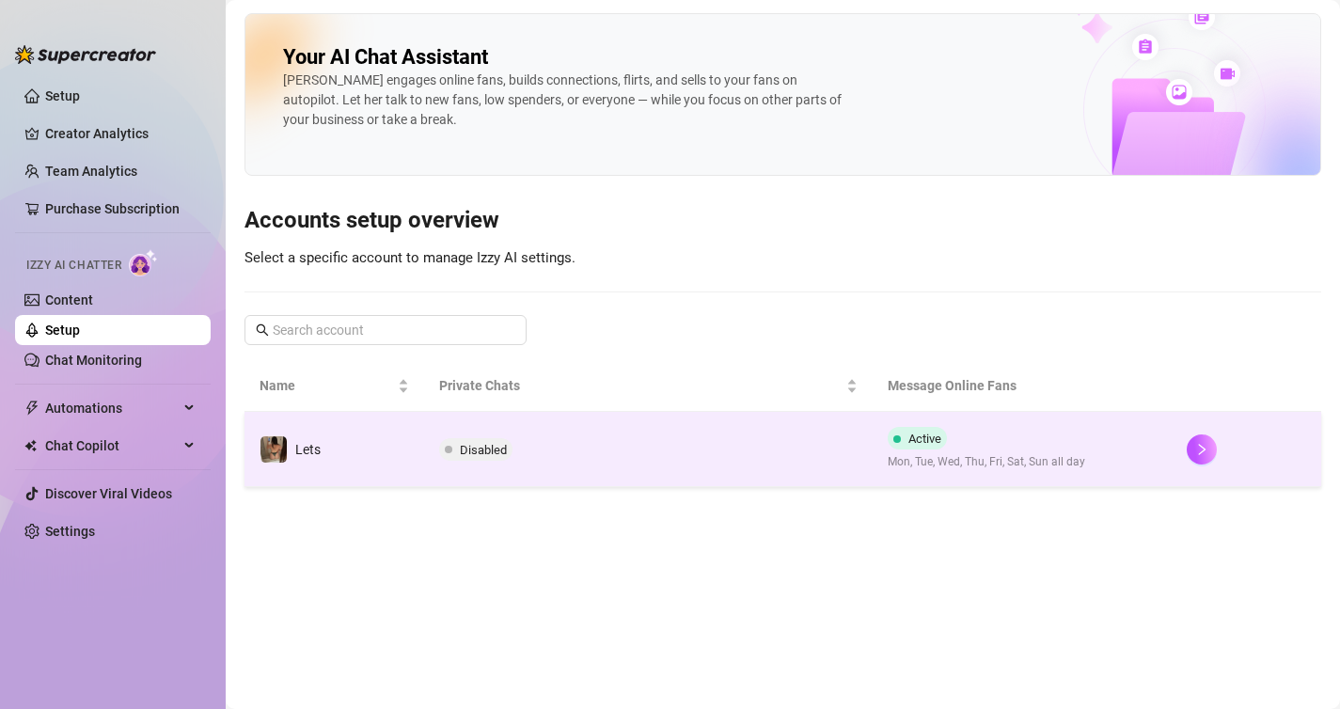
click at [621, 475] on td "Disabled" at bounding box center [648, 449] width 449 height 75
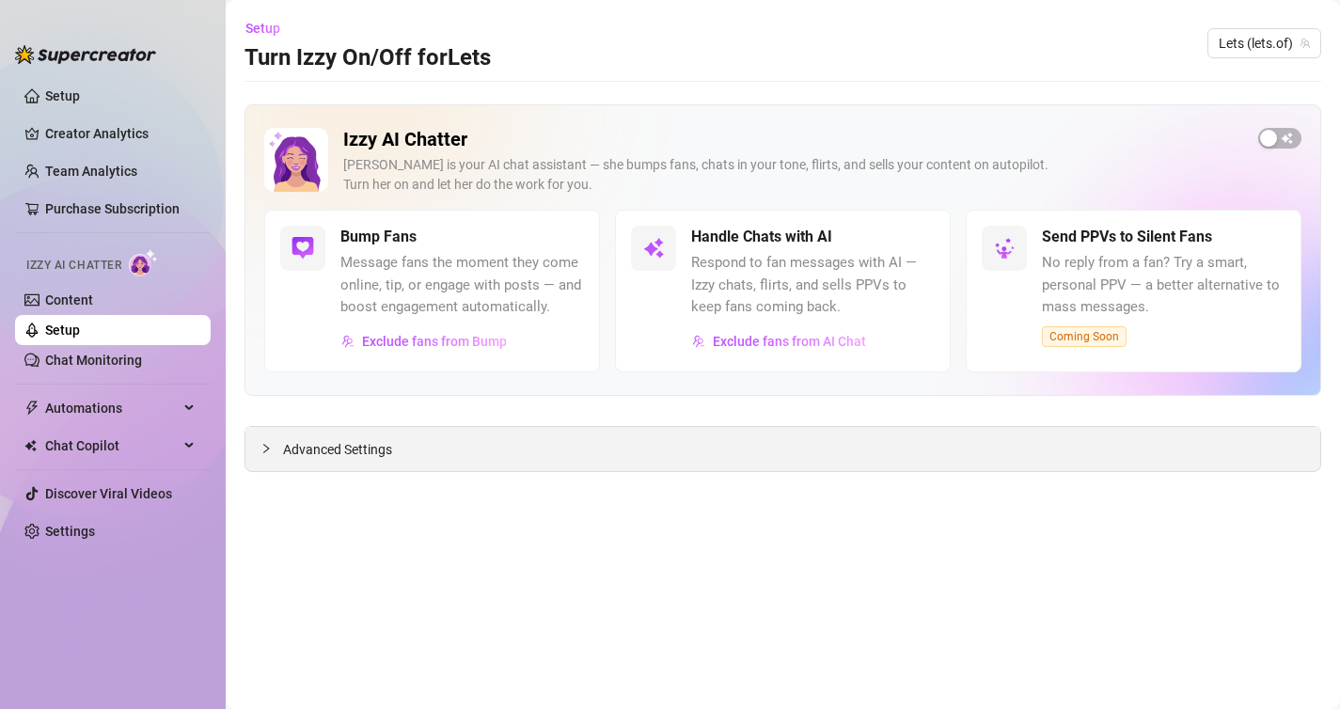
click at [266, 451] on icon "collapsed" at bounding box center [265, 448] width 11 height 11
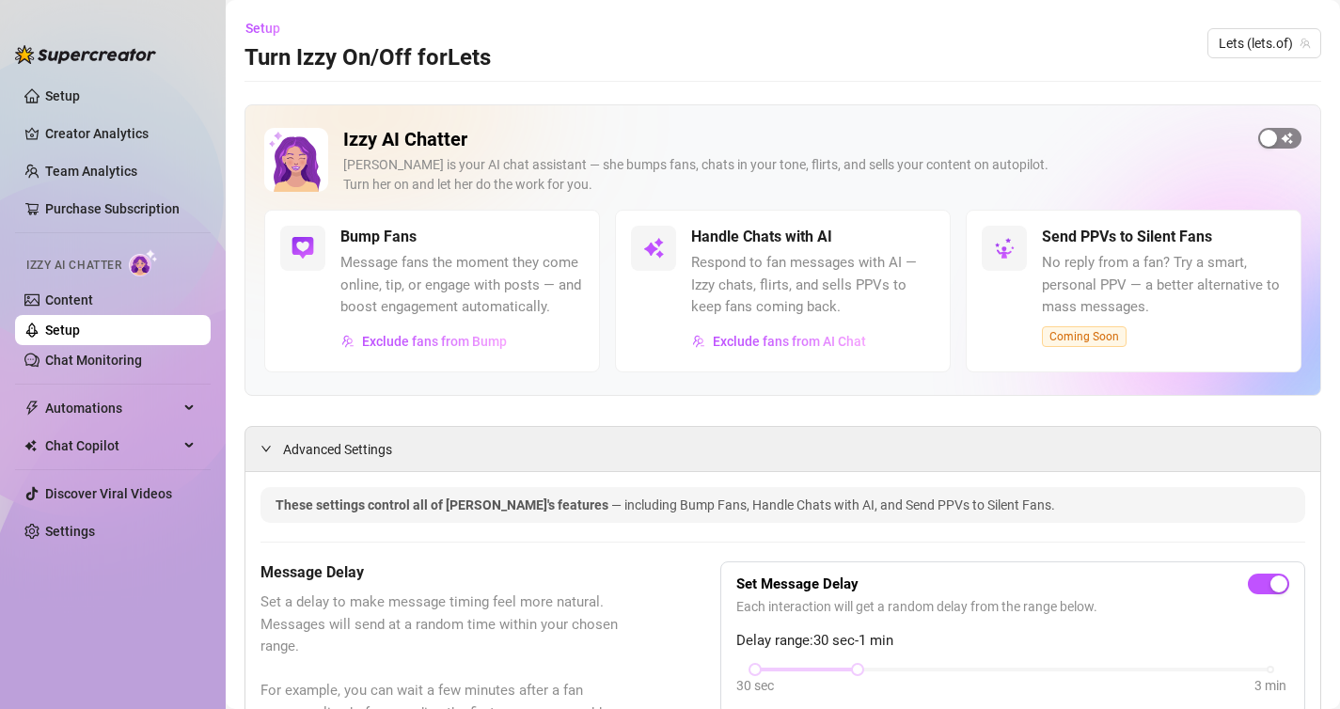
click at [1274, 135] on div "button" at bounding box center [1268, 138] width 17 height 17
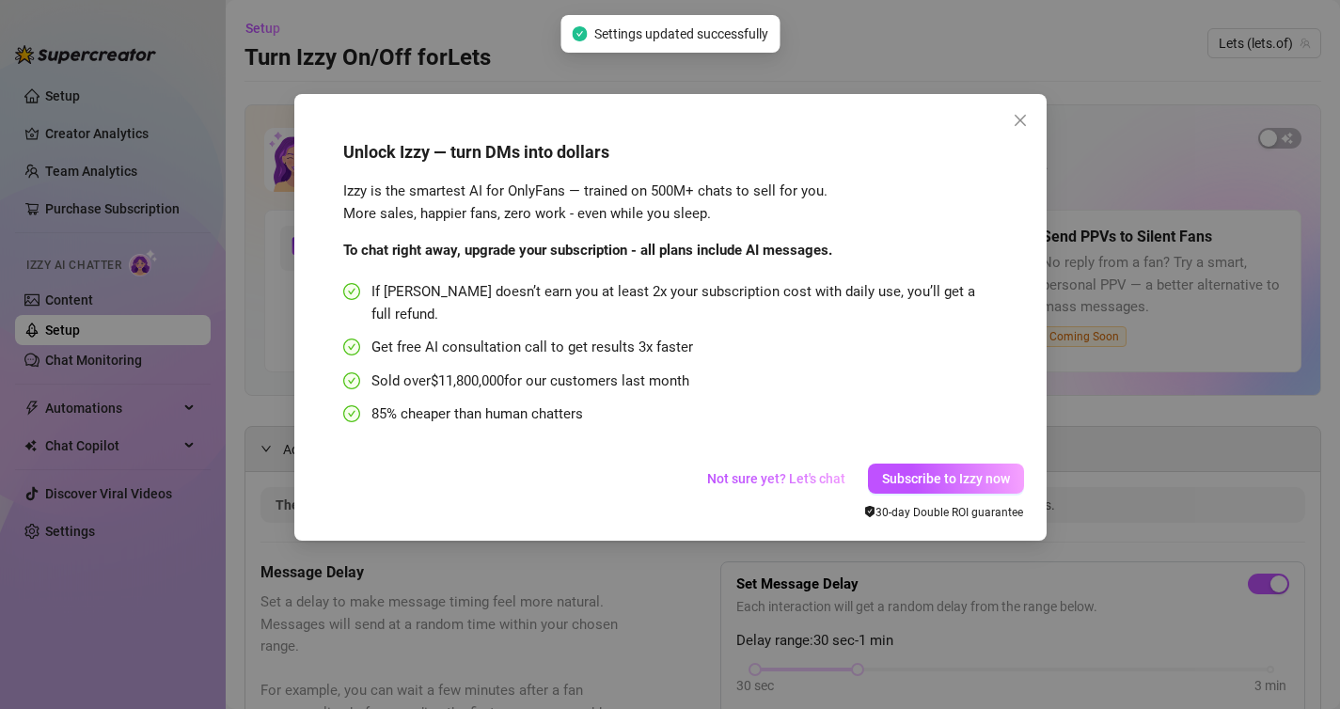
click at [1123, 112] on div "Unlock Izzy — turn DMs into dollars Izzy is the smartest AI for OnlyFans — trai…" at bounding box center [670, 354] width 1340 height 709
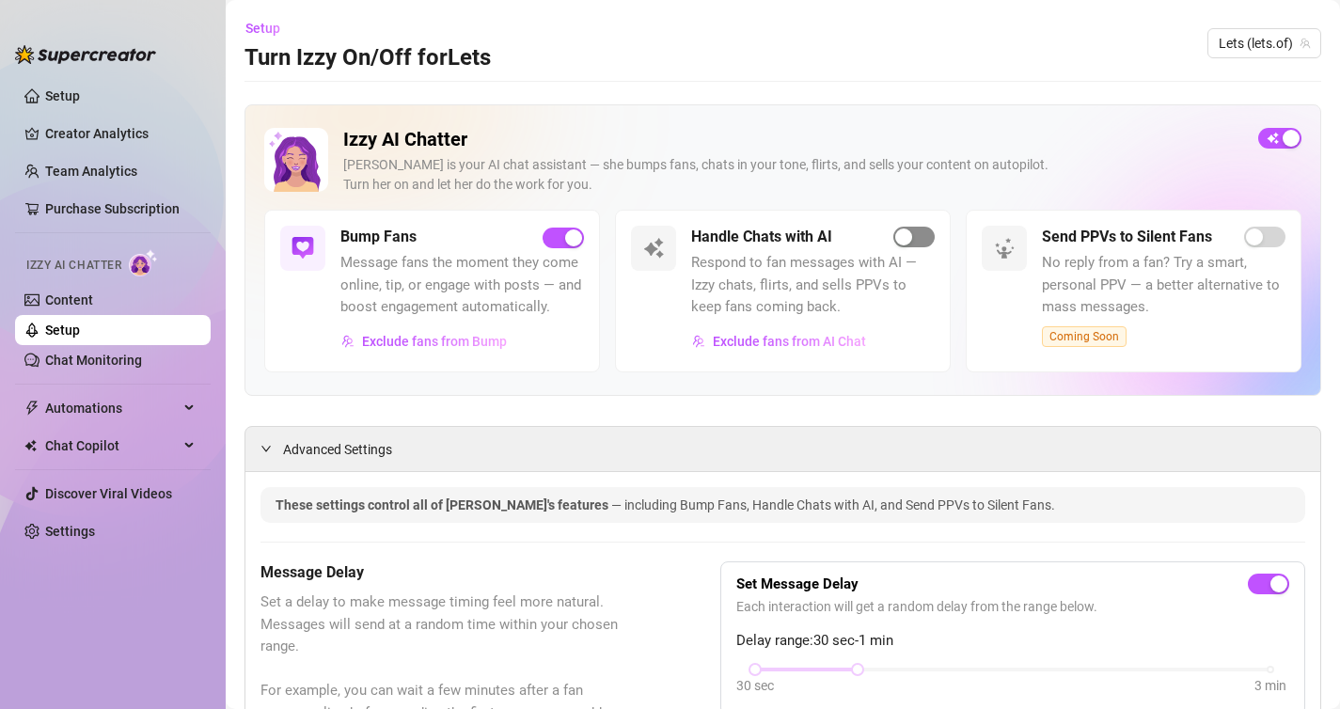
click at [905, 243] on div "button" at bounding box center [903, 237] width 17 height 17
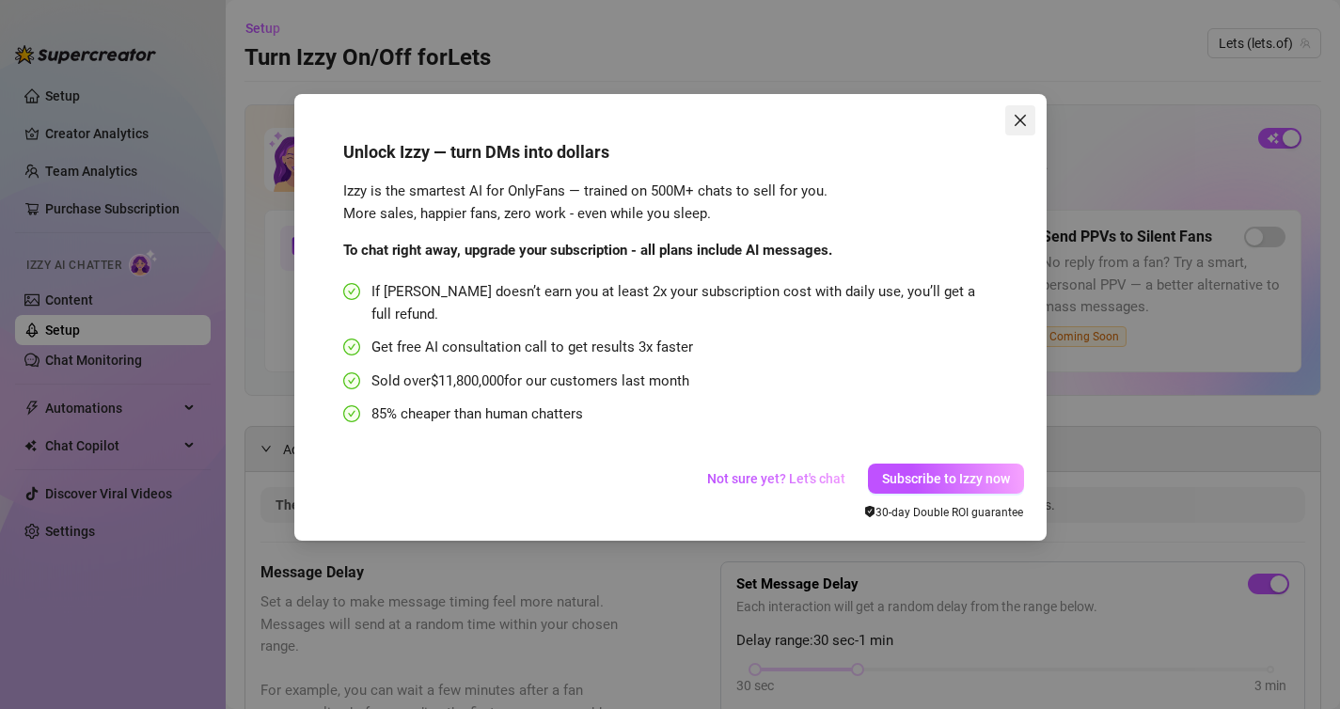
click at [1028, 117] on span "Close" at bounding box center [1020, 120] width 30 height 15
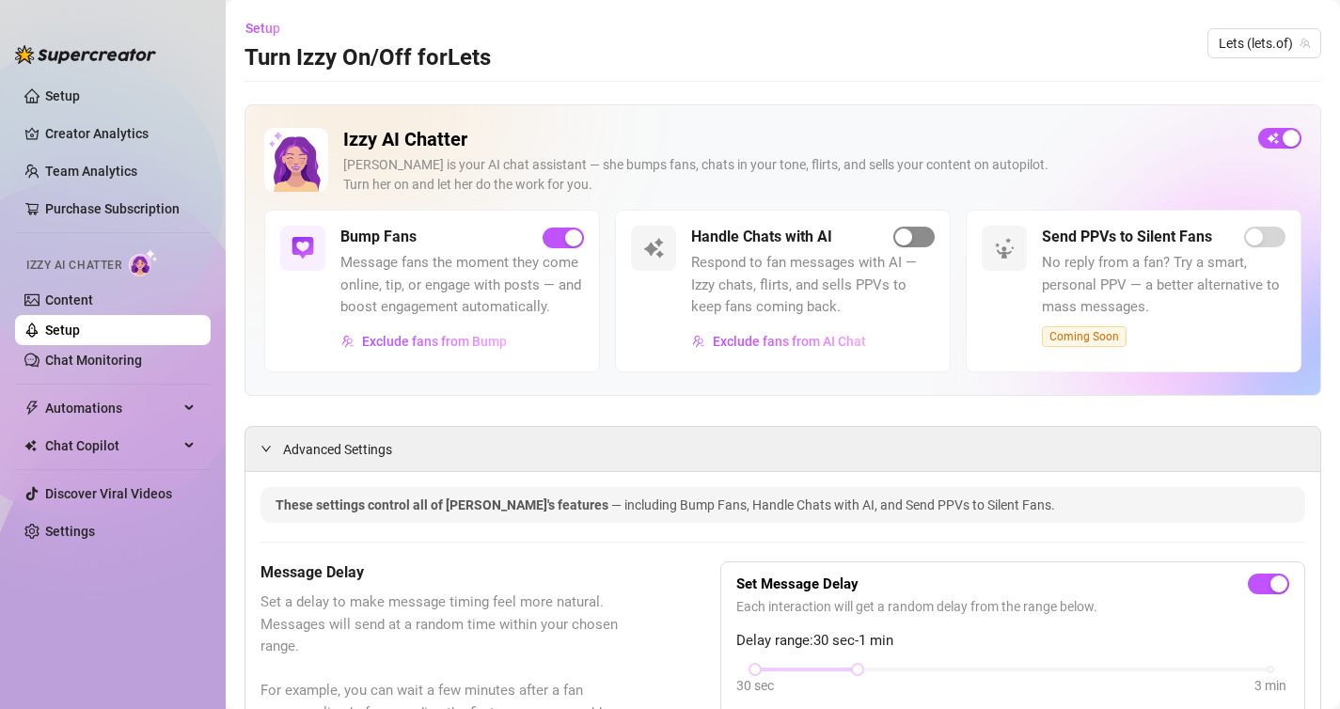
click at [913, 241] on span "button" at bounding box center [913, 237] width 41 height 21
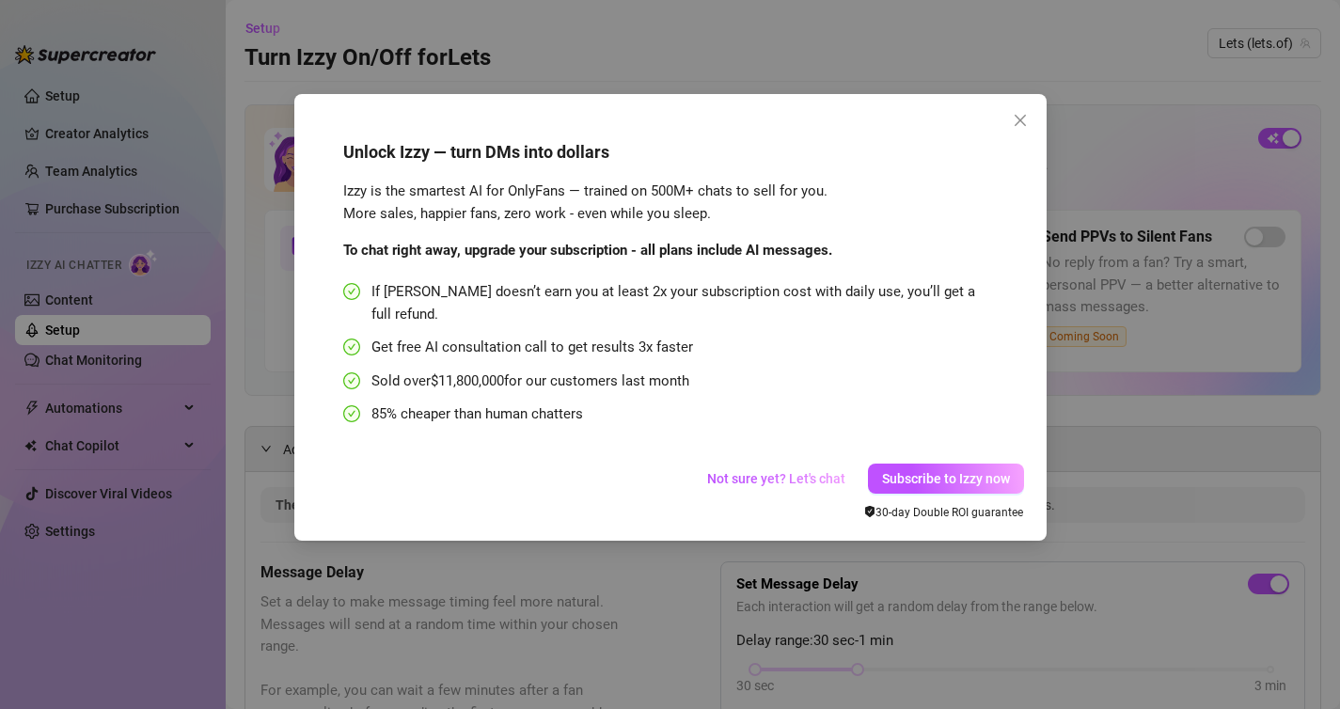
click at [1110, 597] on div "Unlock Izzy — turn DMs into dollars Izzy is the smartest AI for OnlyFans — trai…" at bounding box center [670, 354] width 1340 height 709
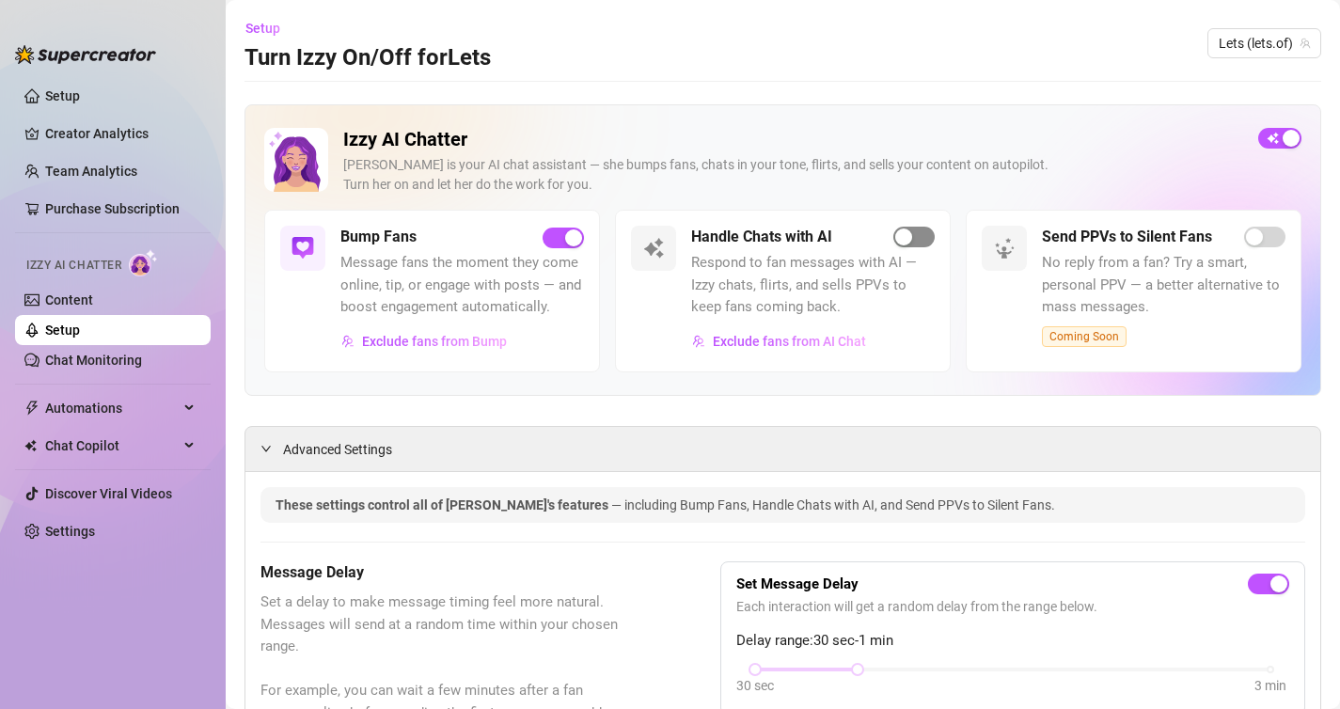
click at [910, 230] on div "button" at bounding box center [903, 237] width 17 height 17
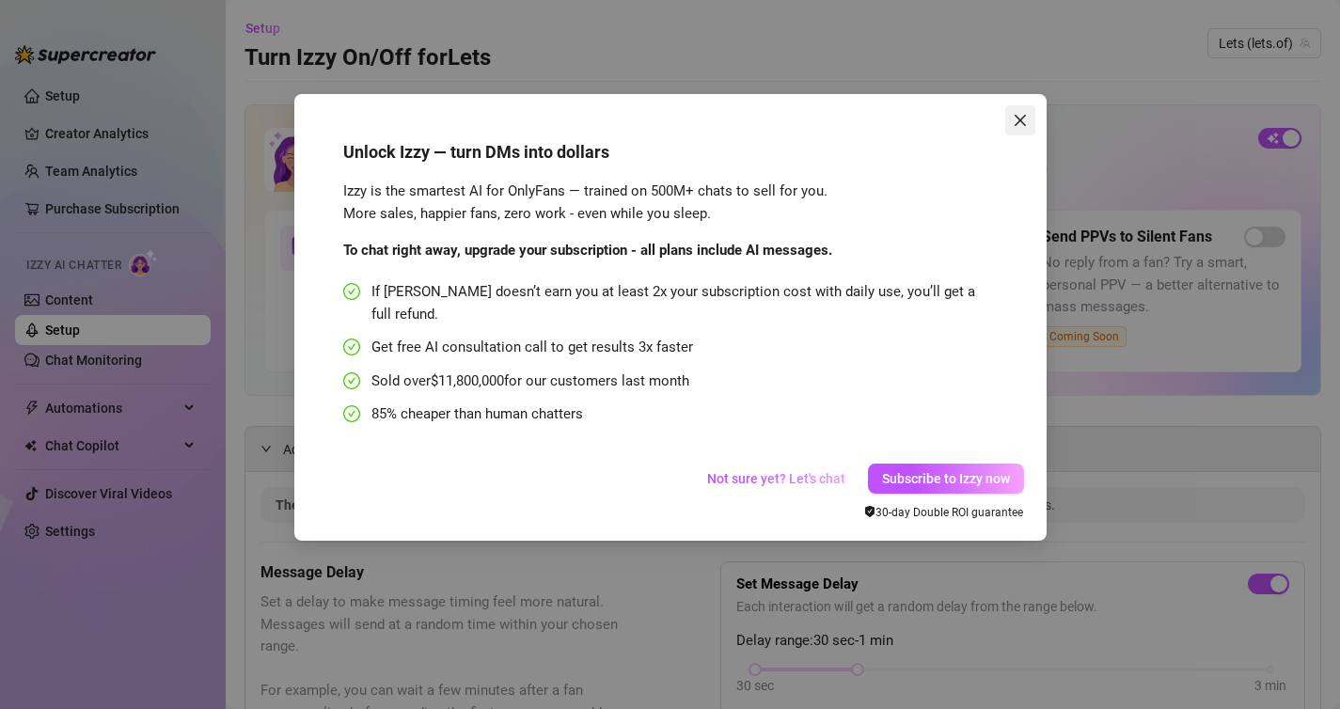
click at [1022, 118] on icon "close" at bounding box center [1019, 120] width 11 height 11
